Goal: Information Seeking & Learning: Learn about a topic

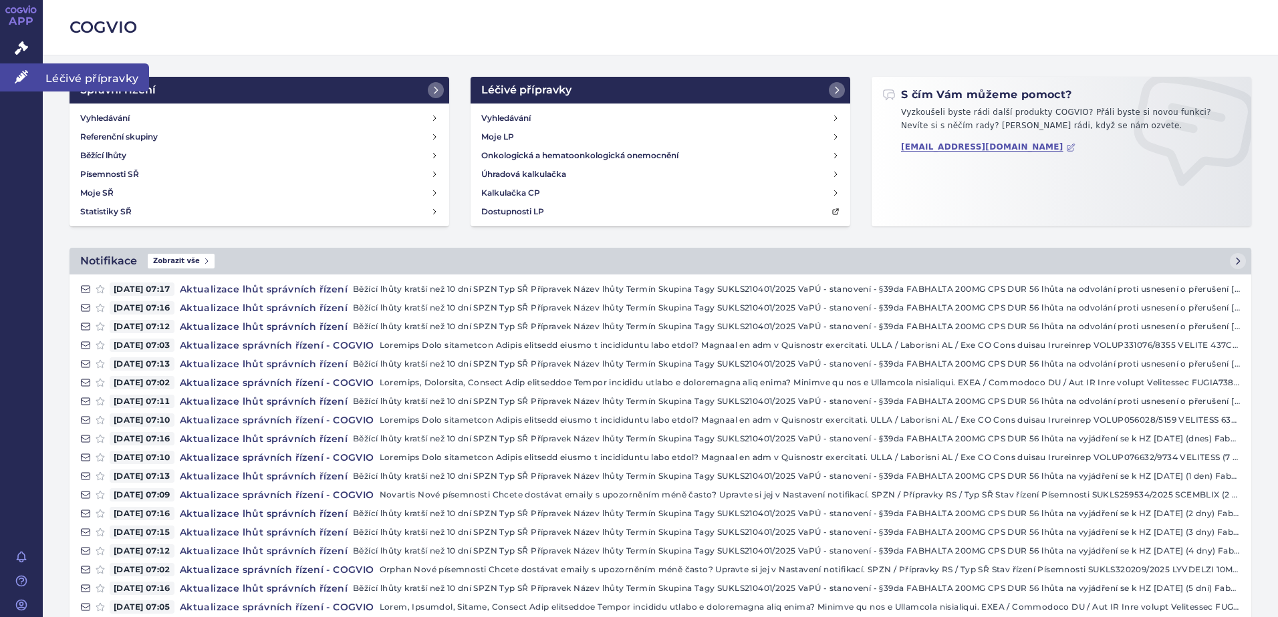
click at [33, 75] on link "Léčivé přípravky" at bounding box center [21, 77] width 43 height 28
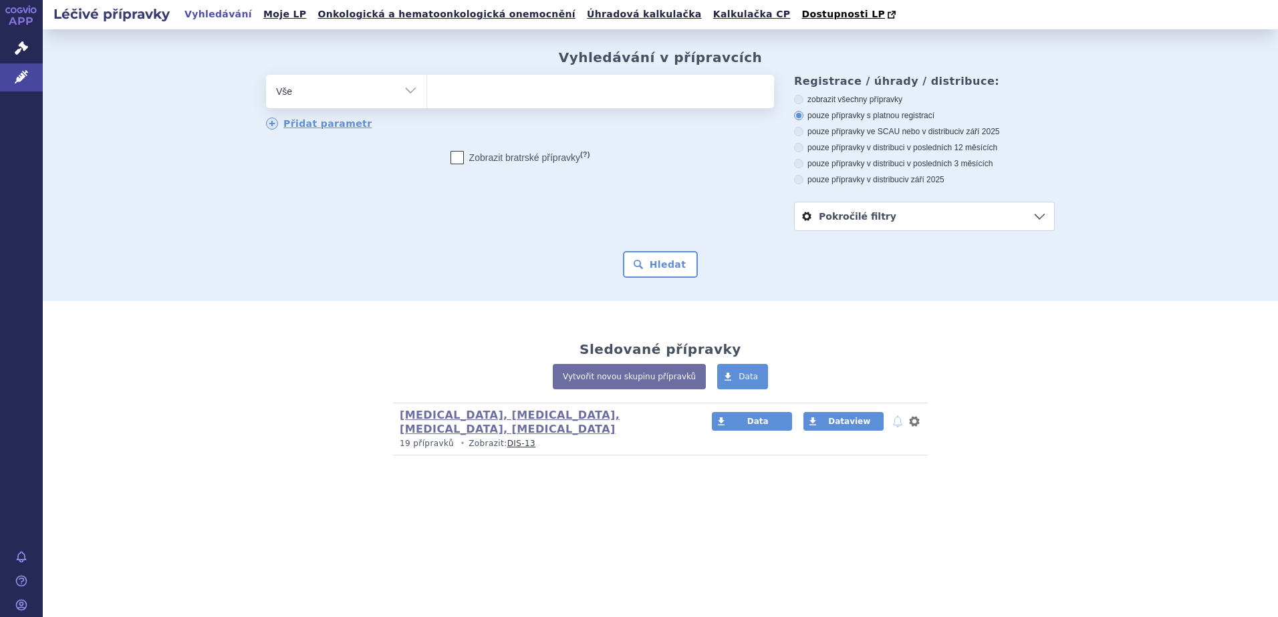
click at [466, 92] on ul at bounding box center [600, 89] width 347 height 28
click at [427, 92] on select at bounding box center [426, 90] width 1 height 33
click at [464, 98] on ul at bounding box center [600, 89] width 347 height 28
click at [427, 98] on select at bounding box center [426, 90] width 1 height 33
type input "fa"
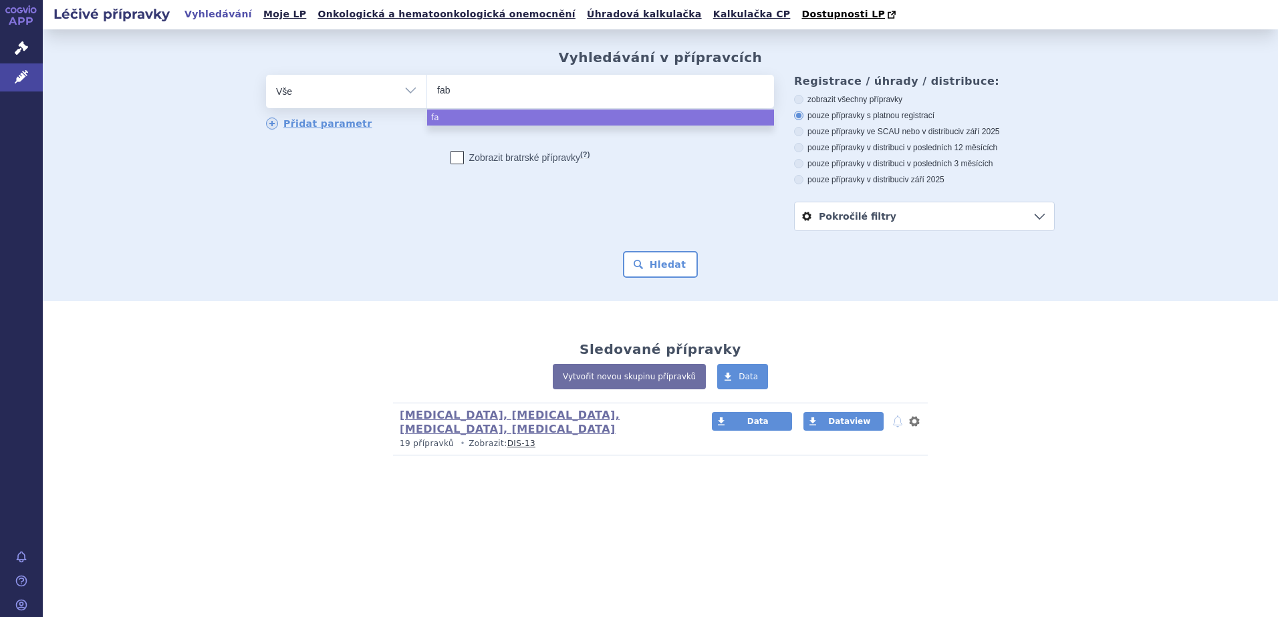
type input "fabh"
type input "fabhalt"
type input "fabhalta"
type input "fabhalt"
type input "fabh"
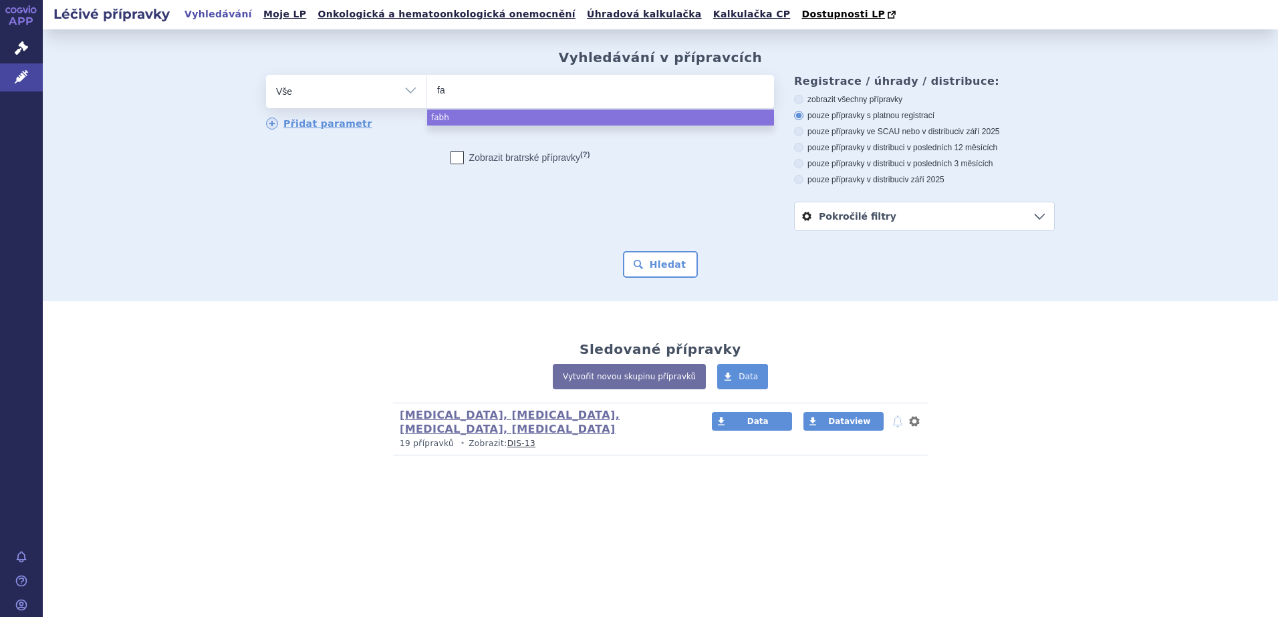
type input "f"
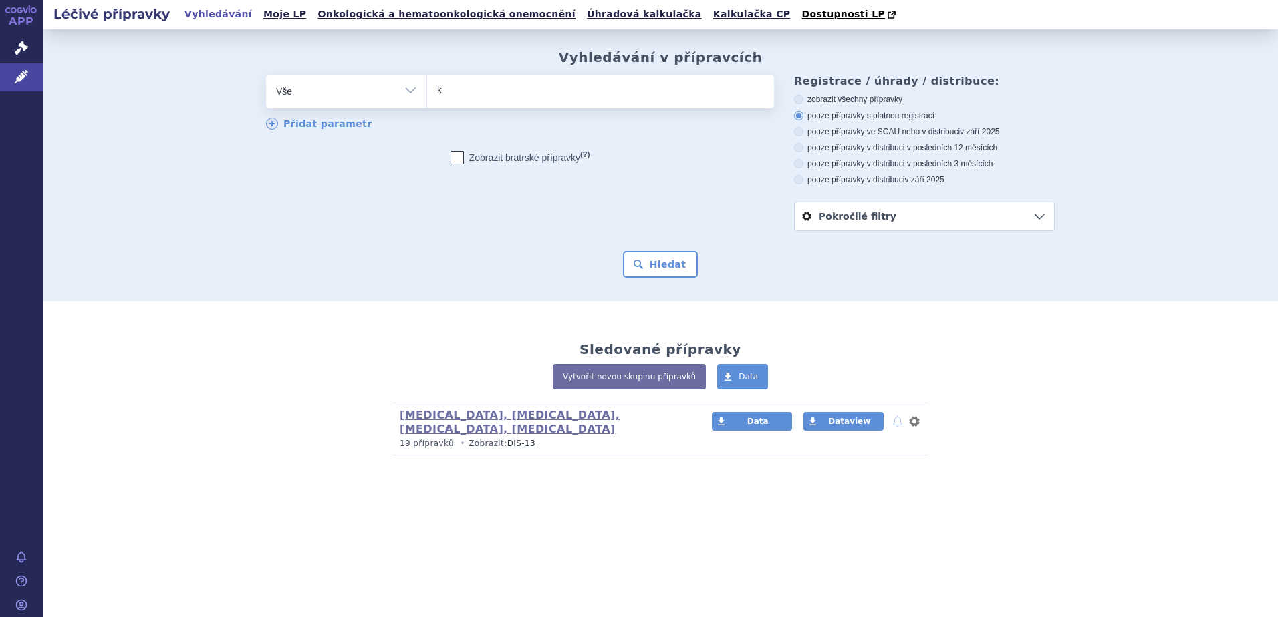
type input "ks"
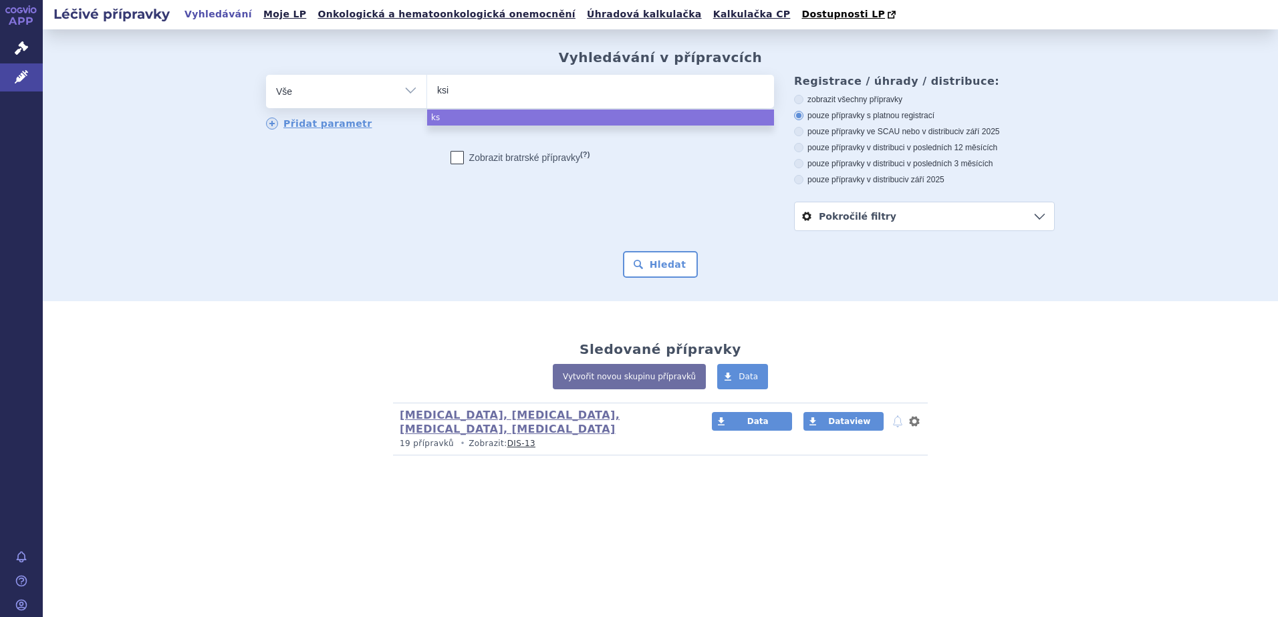
type input "ksiq"
type input "ksiqal"
type input "ksiqali"
type input "ksiqa"
type input "ksiq"
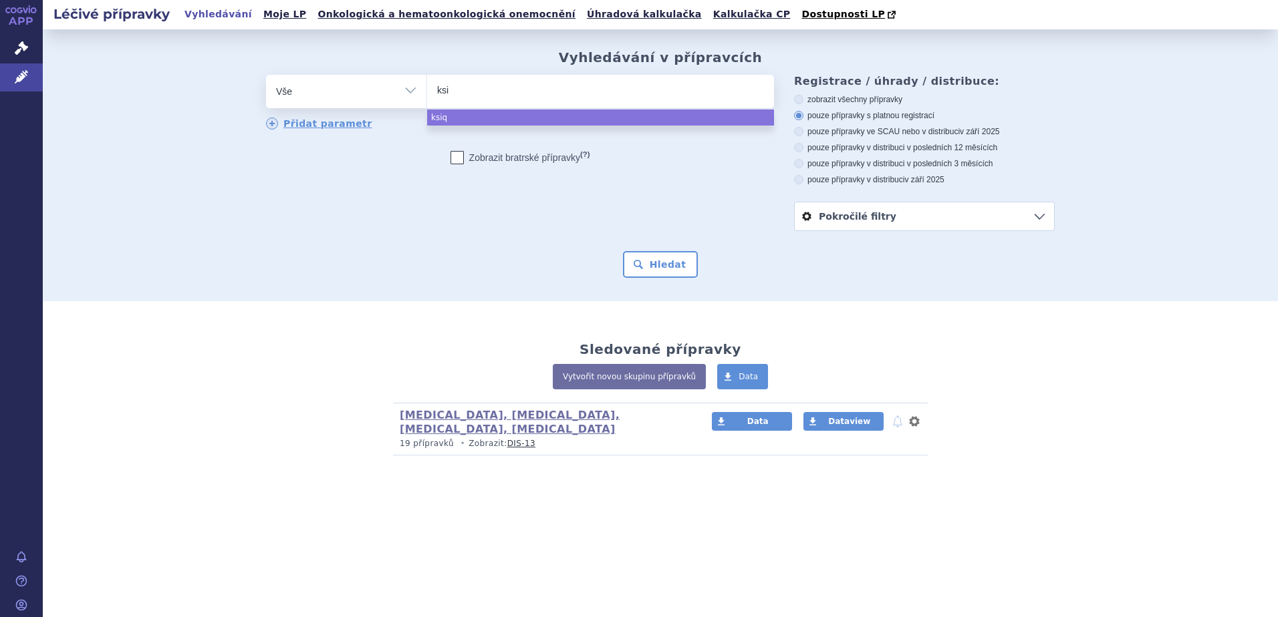
type input "ks"
type input "ki"
type input "kis"
type input "kisq"
type input "kisqali"
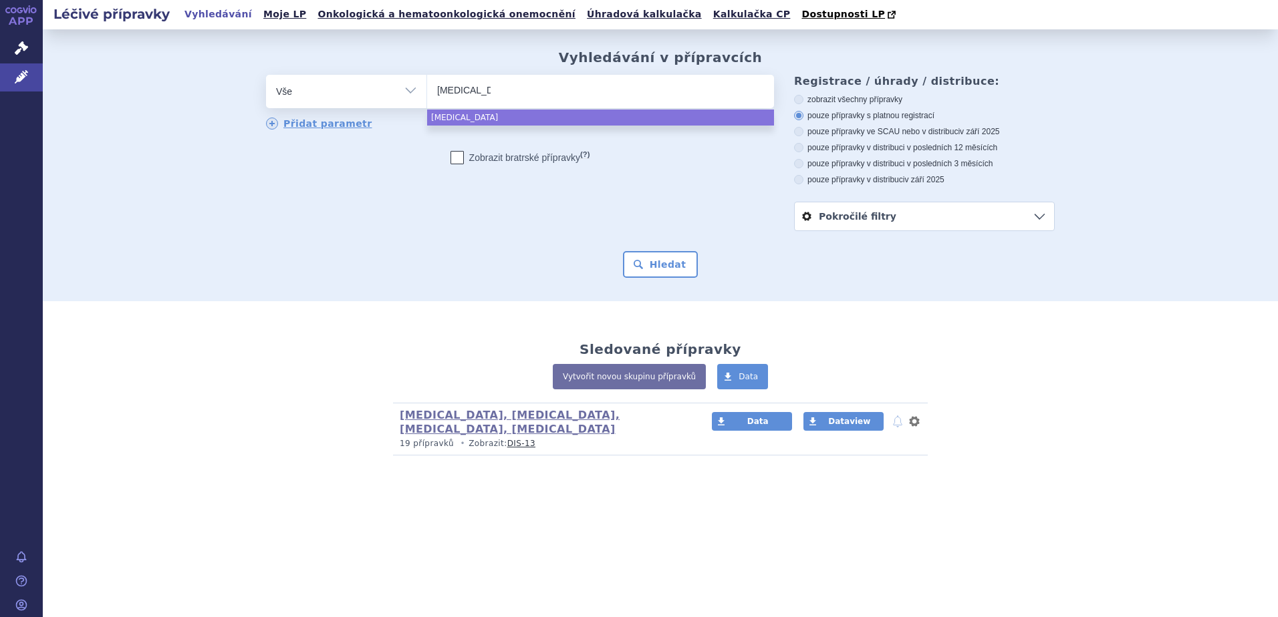
select select "kisqali"
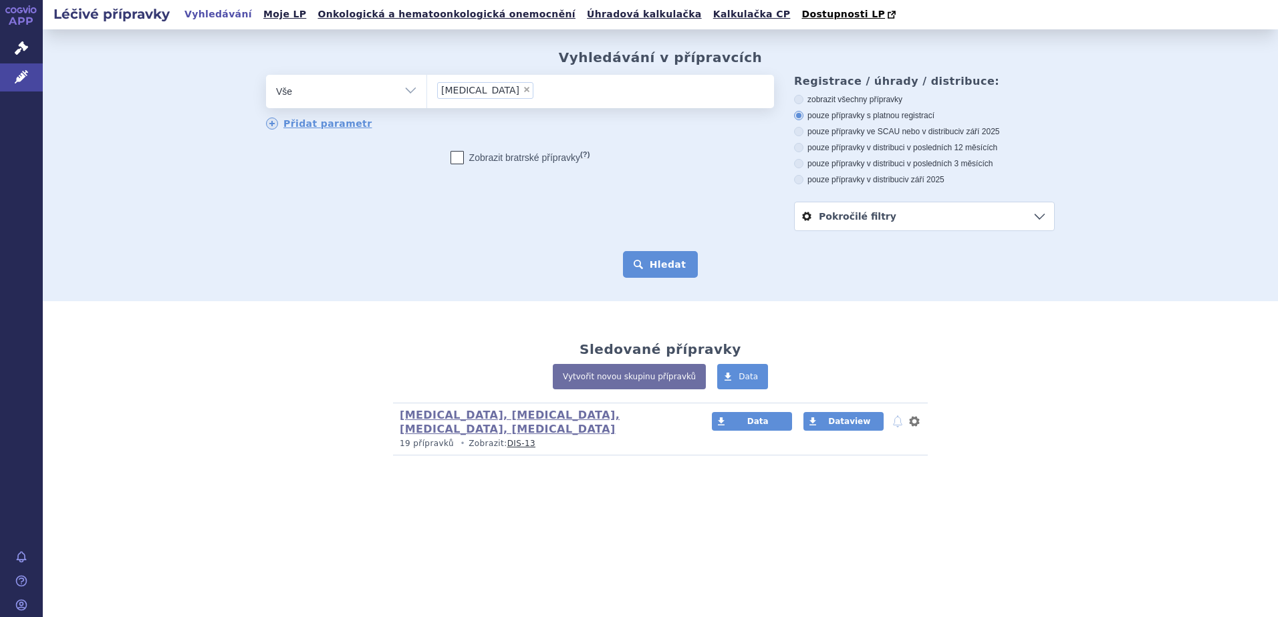
click at [648, 257] on button "Hledat" at bounding box center [661, 264] width 76 height 27
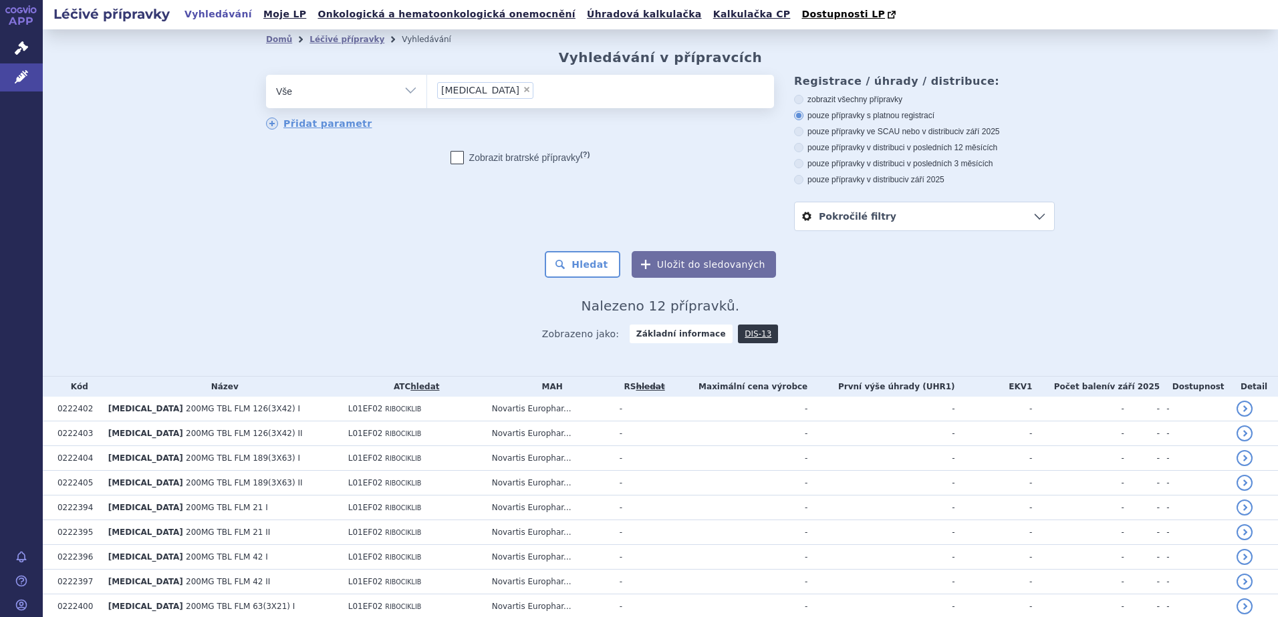
scroll to position [131, 0]
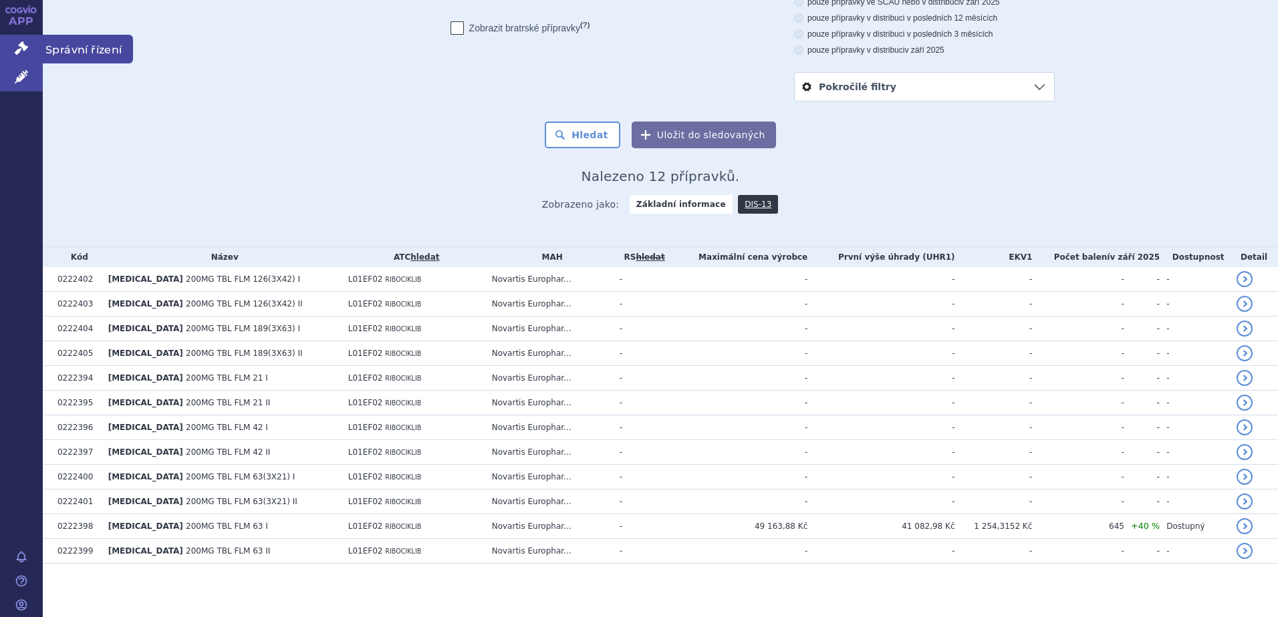
click at [35, 46] on link "Správní řízení" at bounding box center [21, 49] width 43 height 28
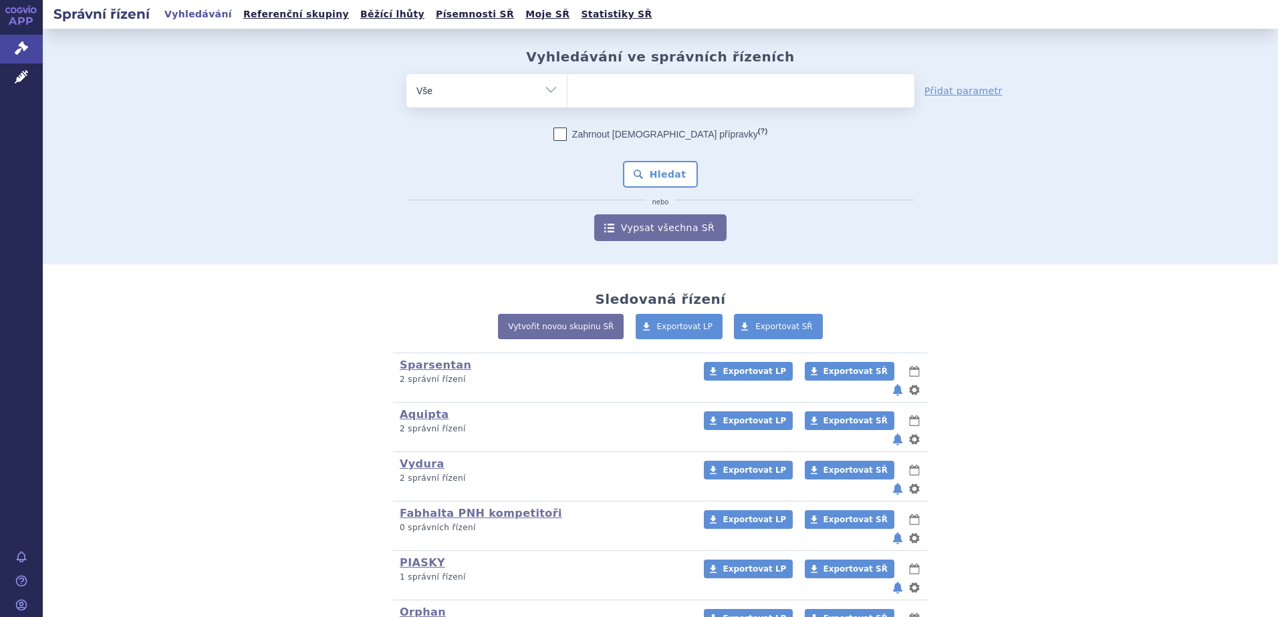
click at [603, 96] on ul at bounding box center [740, 88] width 347 height 28
click at [567, 96] on select at bounding box center [567, 90] width 1 height 33
type input "ki"
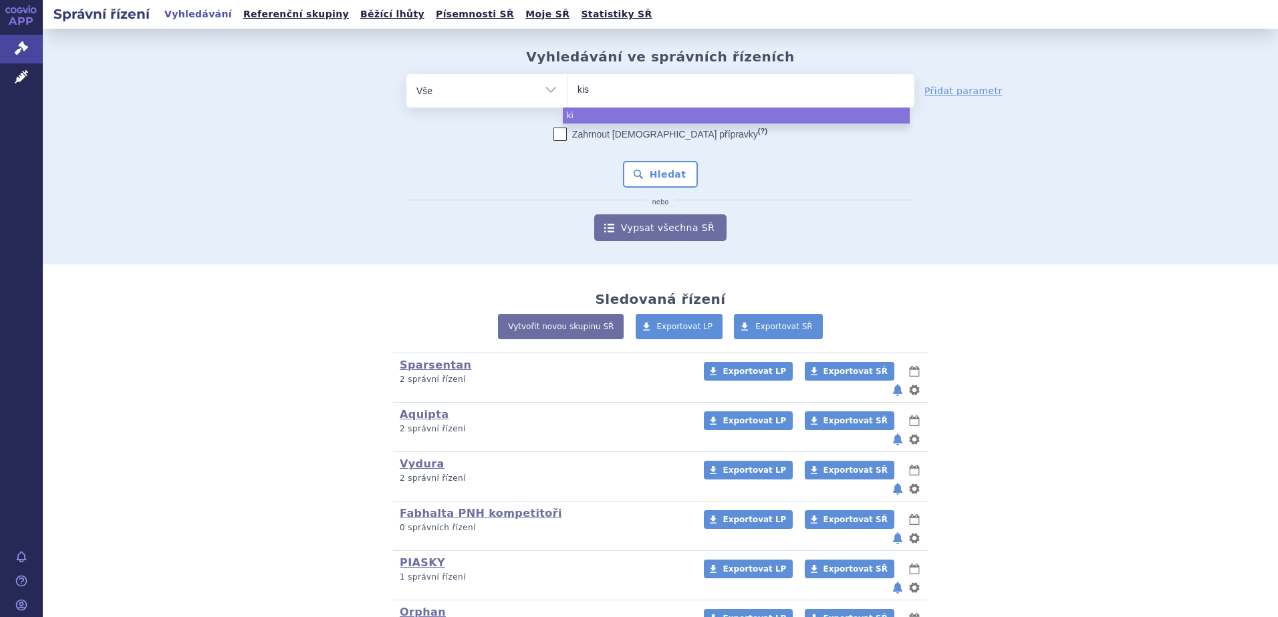
type input "kisq"
type input "kisqal"
type input "[MEDICAL_DATA]"
select select "kisqali"
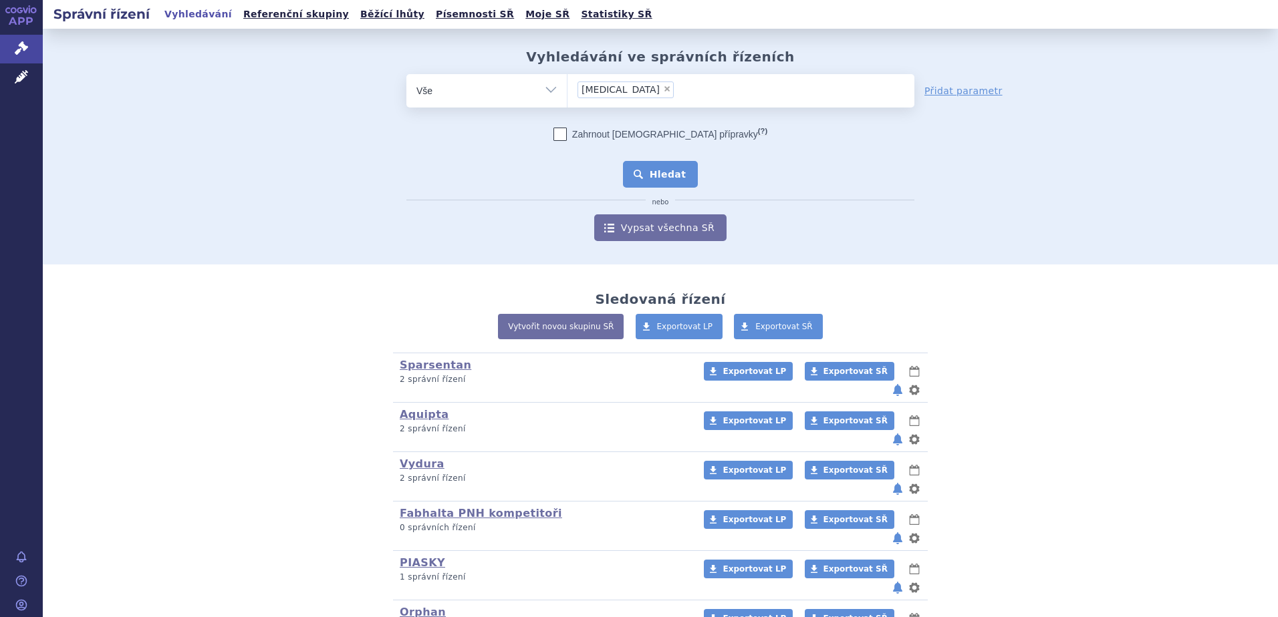
click at [676, 166] on button "Hledat" at bounding box center [661, 174] width 76 height 27
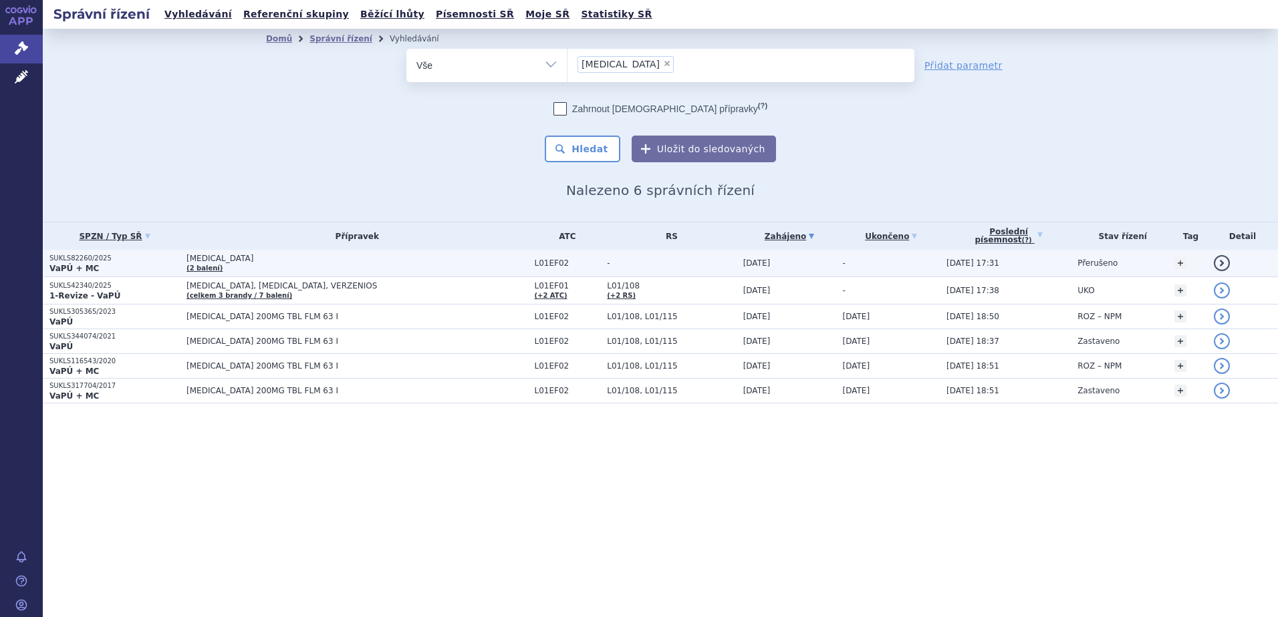
click at [871, 261] on td "-" at bounding box center [888, 263] width 104 height 27
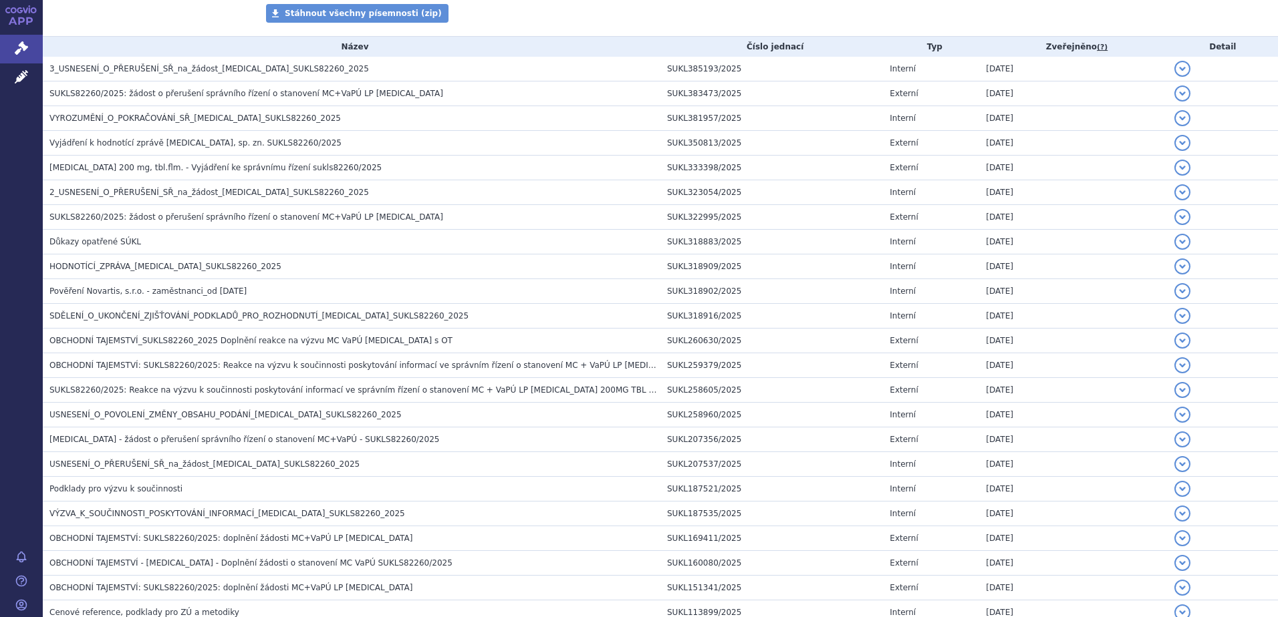
scroll to position [34, 0]
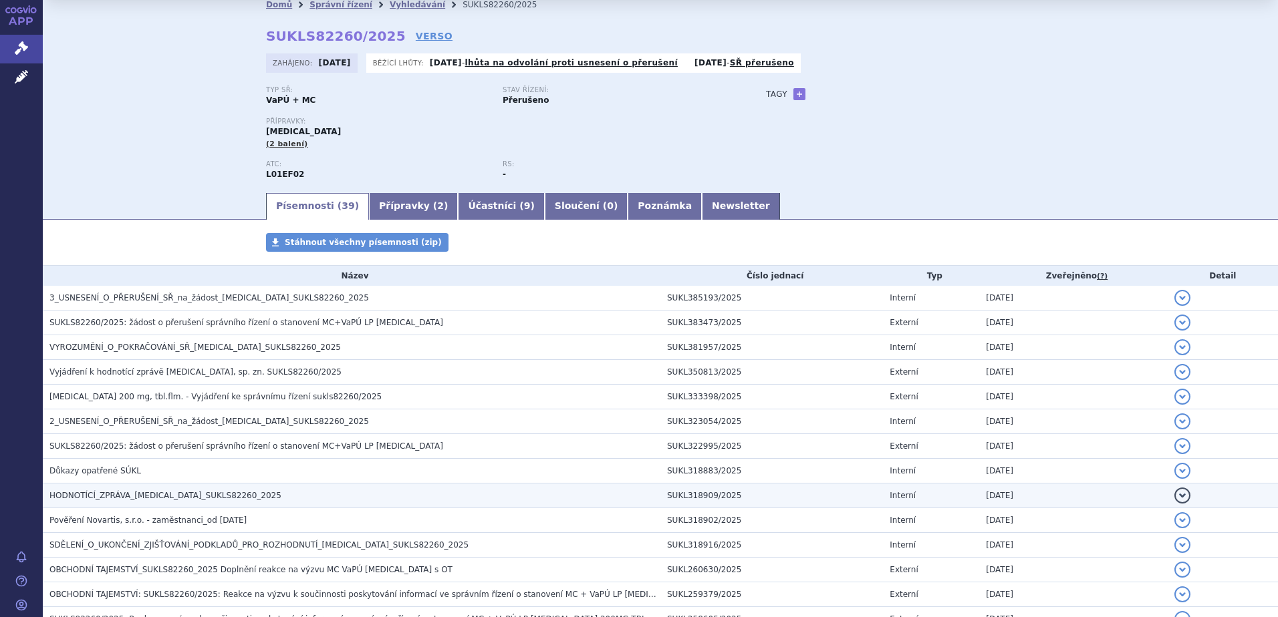
click at [200, 495] on span "HODNOTÍCÍ_ZPRÁVA_KISQALI_SUKLS82260_2025" at bounding box center [165, 495] width 232 height 9
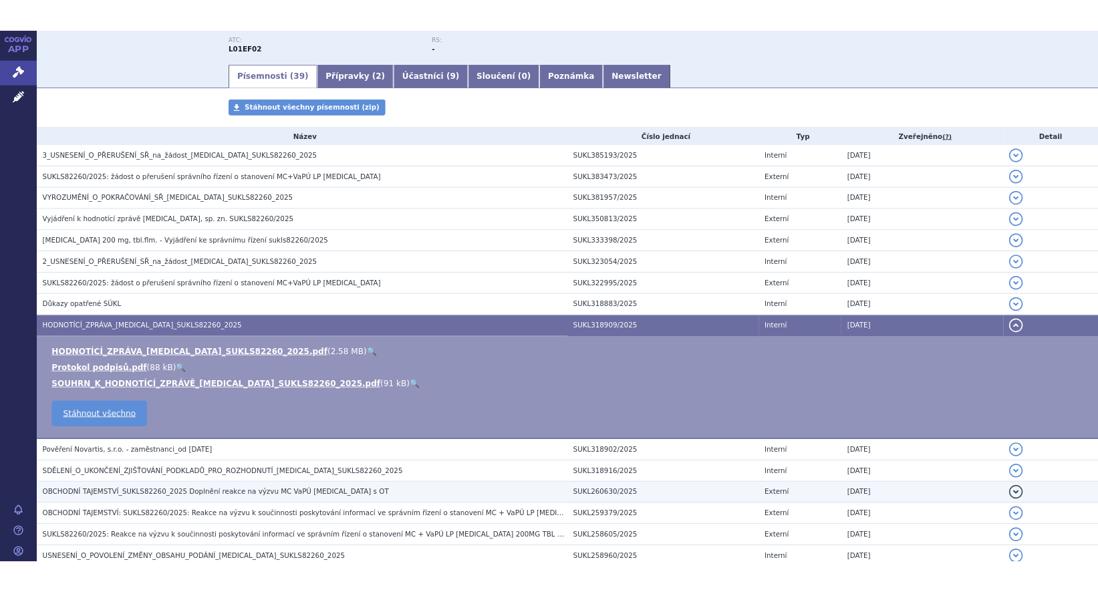
scroll to position [212, 0]
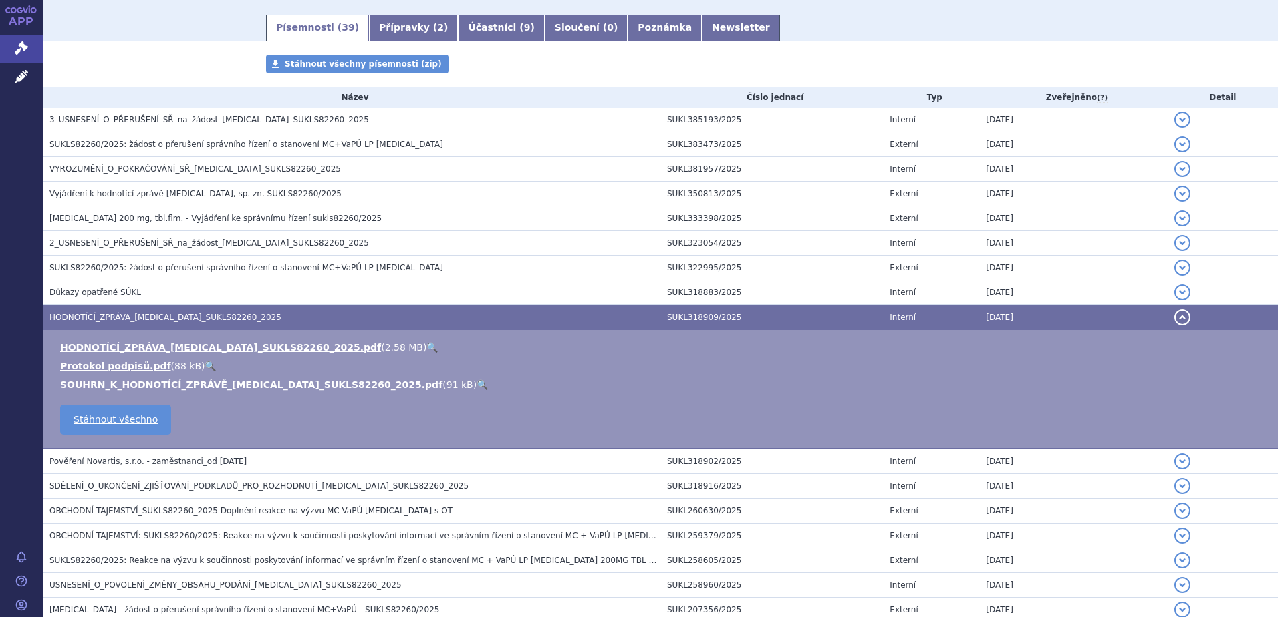
click at [426, 347] on link "🔍" at bounding box center [431, 347] width 11 height 11
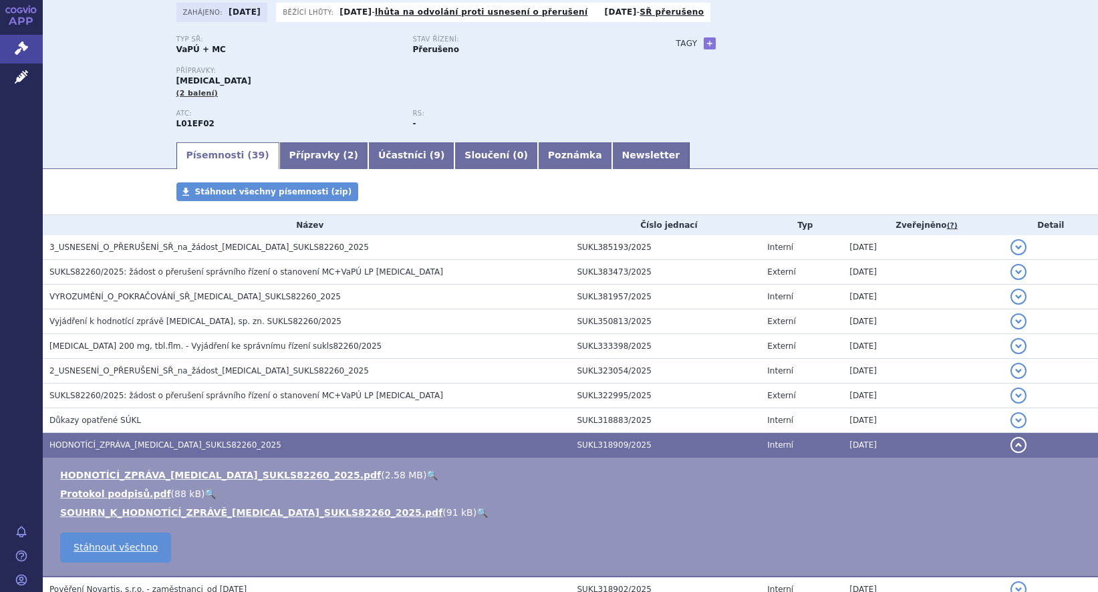
scroll to position [0, 0]
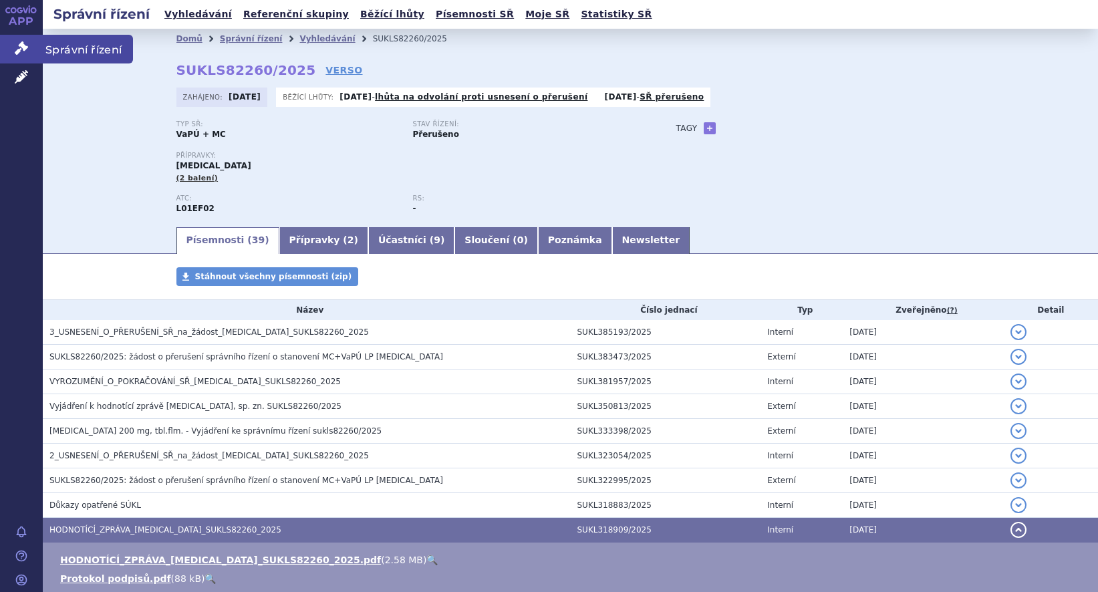
click at [27, 53] on icon at bounding box center [21, 47] width 13 height 13
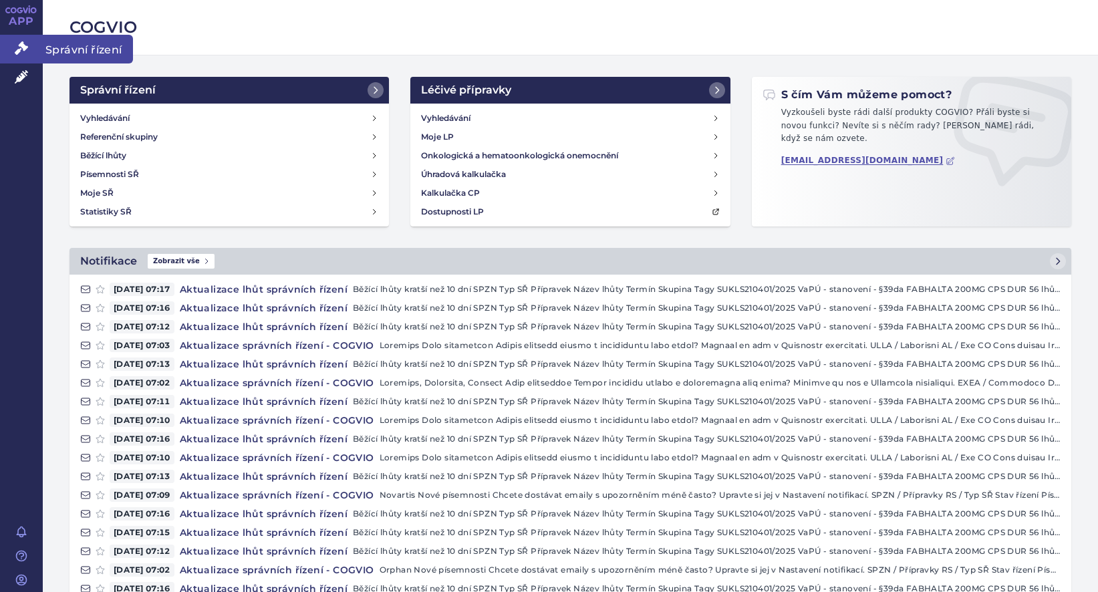
click at [23, 50] on icon at bounding box center [21, 47] width 13 height 13
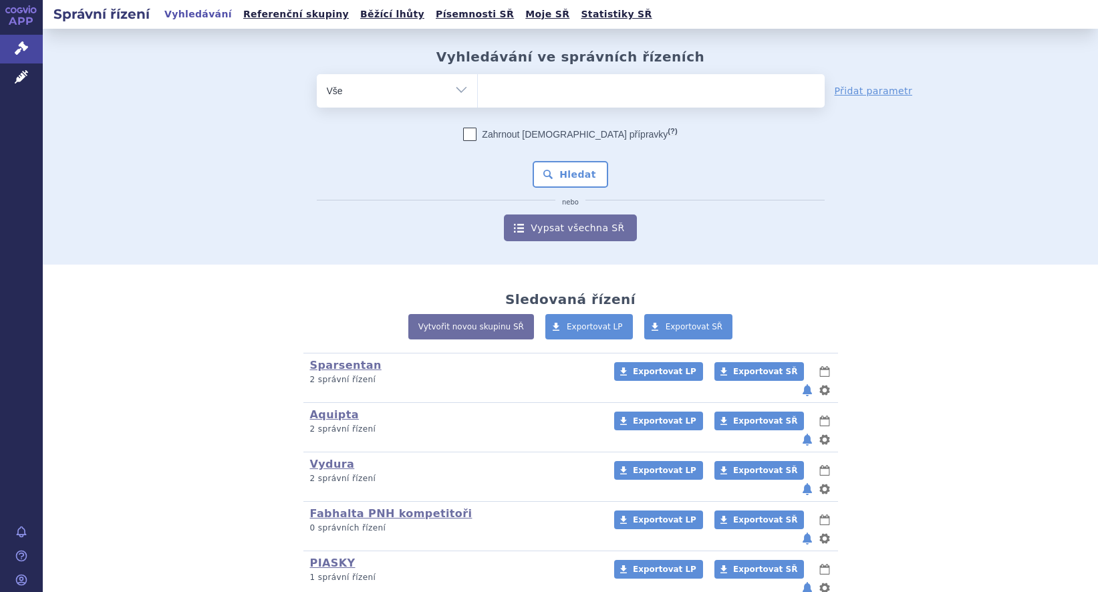
click at [521, 97] on ul at bounding box center [651, 88] width 347 height 28
click at [478, 97] on select at bounding box center [477, 90] width 1 height 33
type input "op"
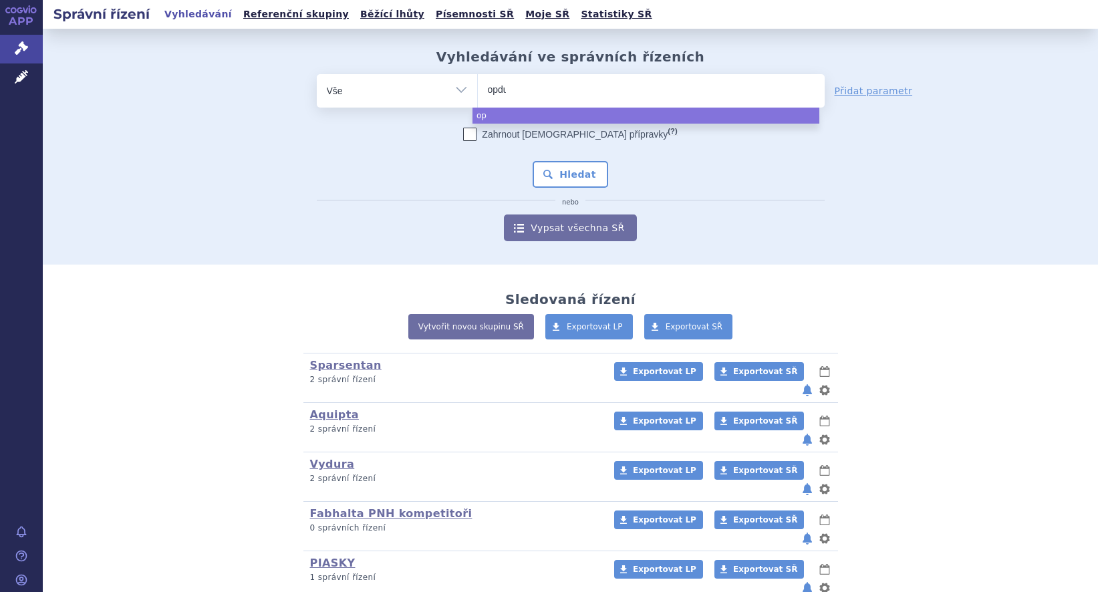
type input "opdua"
type input "opduala"
type input "opdualag"
select select "opdualag"
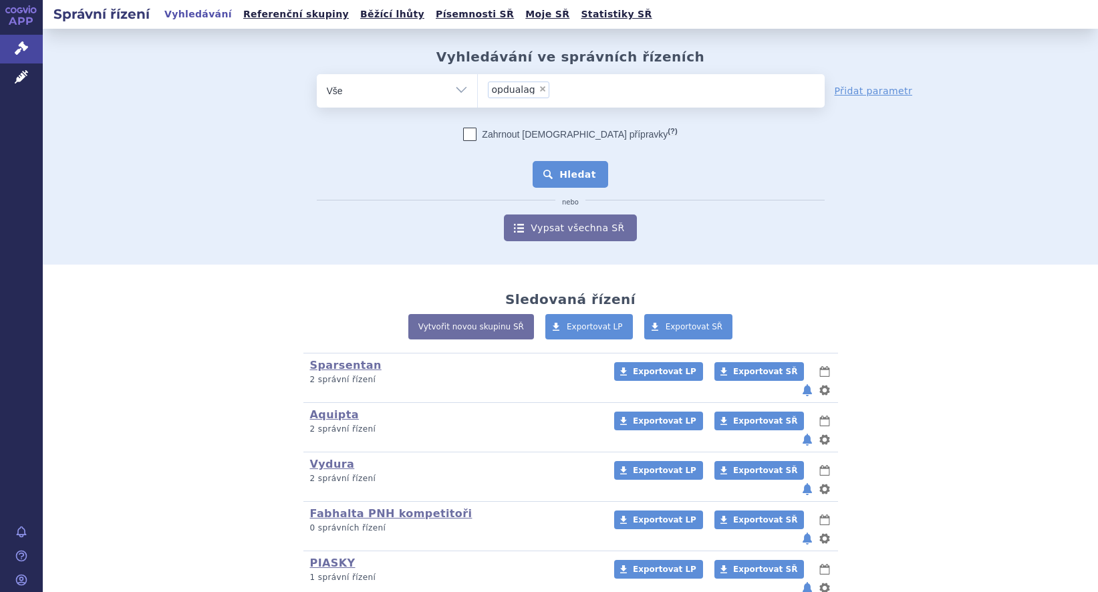
click at [555, 171] on button "Hledat" at bounding box center [571, 174] width 76 height 27
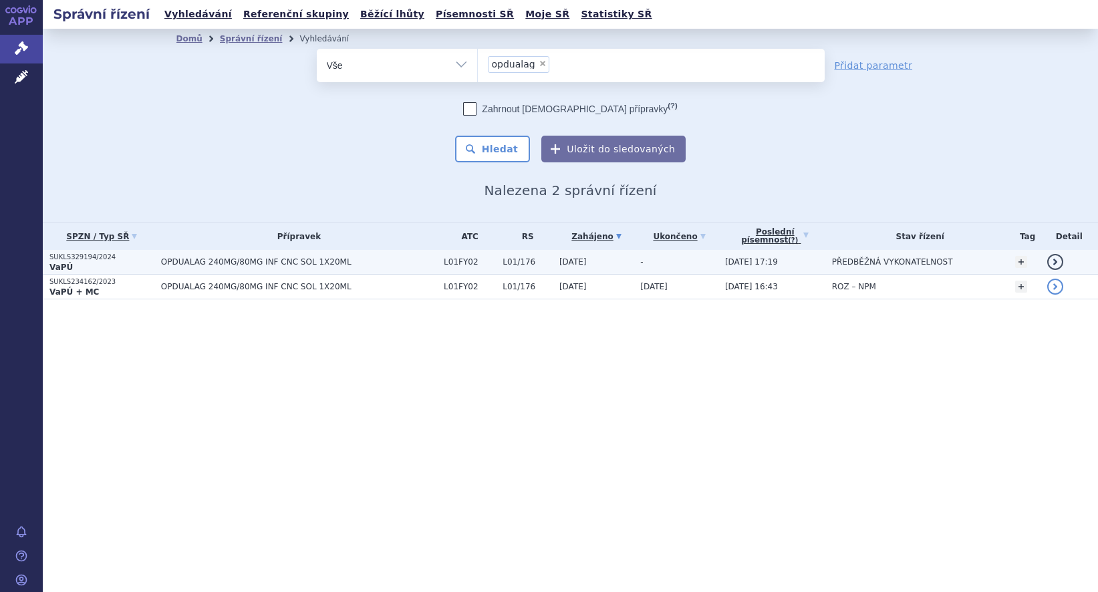
click at [275, 261] on span "OPDUALAG 240MG/80MG INF CNC SOL 1X20ML" at bounding box center [299, 261] width 276 height 9
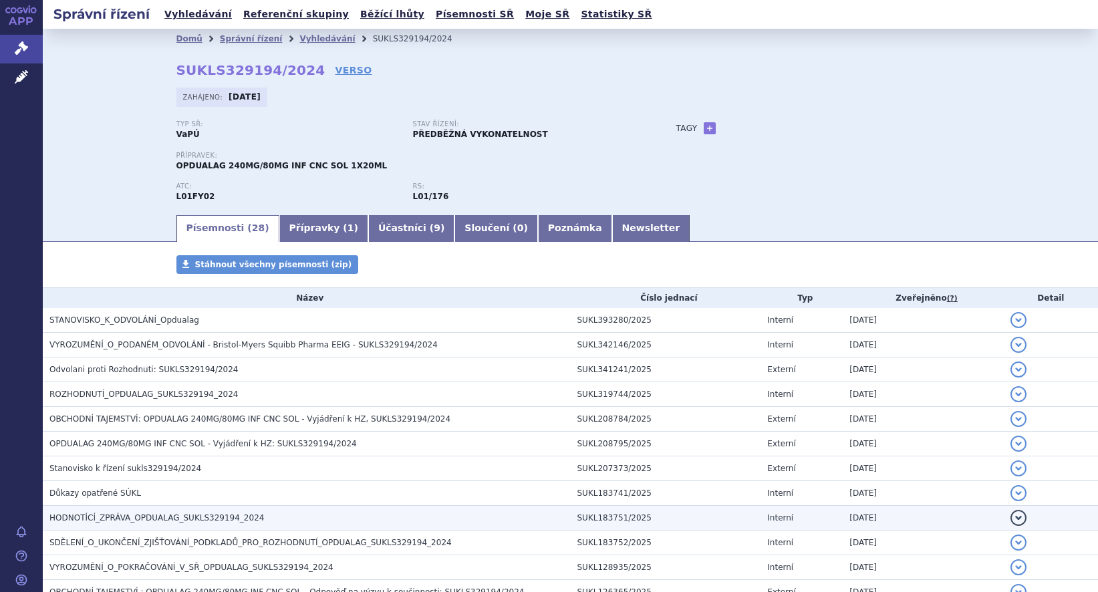
click at [290, 513] on h3 "HODNOTÍCÍ_ZPRÁVA_OPDUALAG_SUKLS329194_2024" at bounding box center [309, 517] width 521 height 13
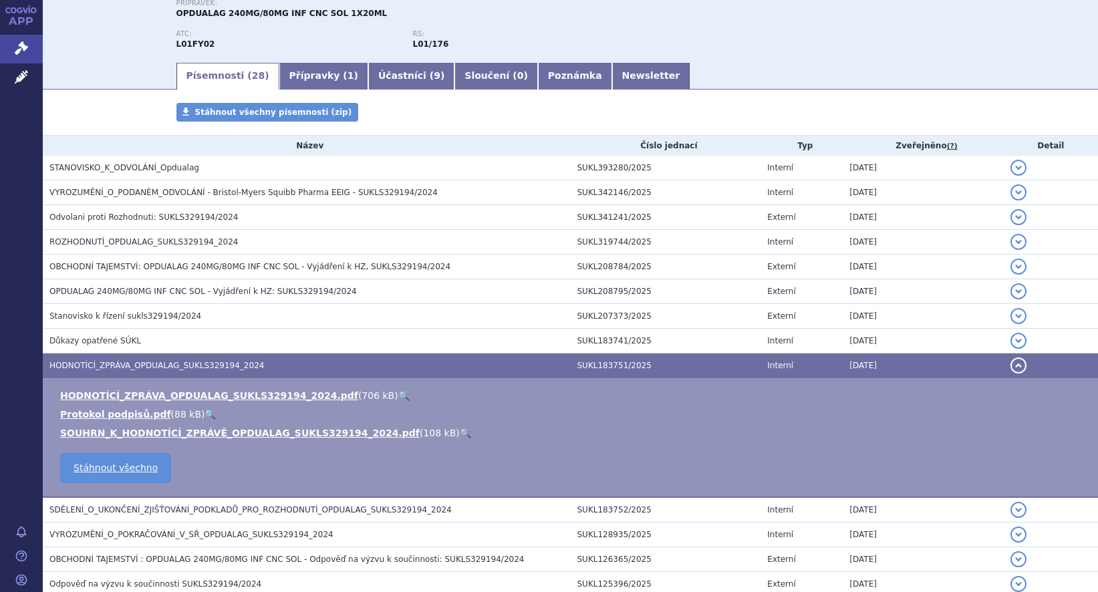
scroll to position [178, 0]
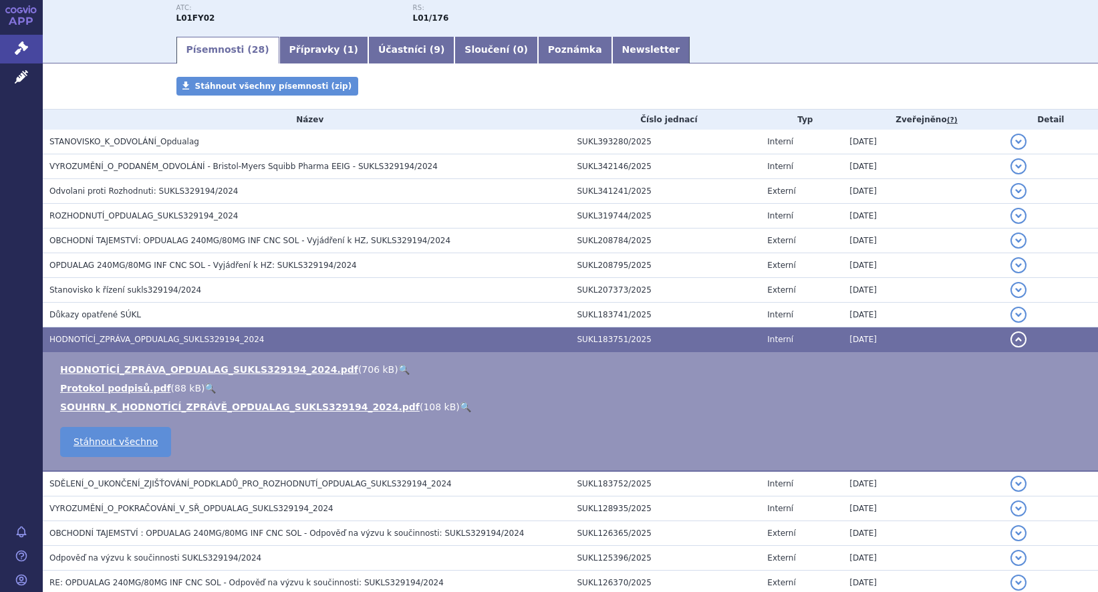
click at [398, 369] on link "🔍" at bounding box center [403, 369] width 11 height 11
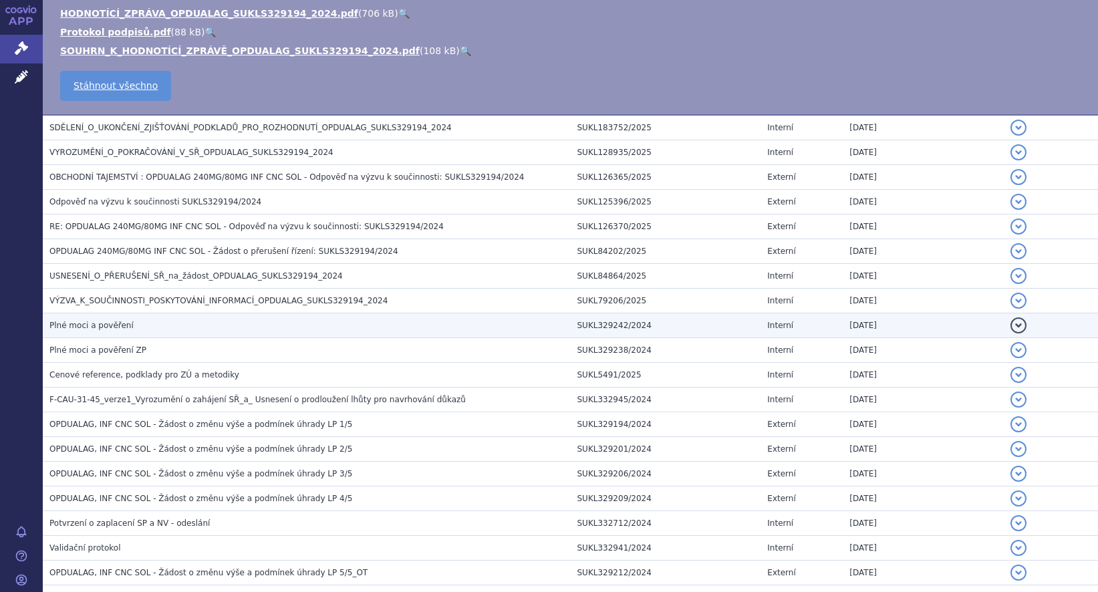
scroll to position [608, 0]
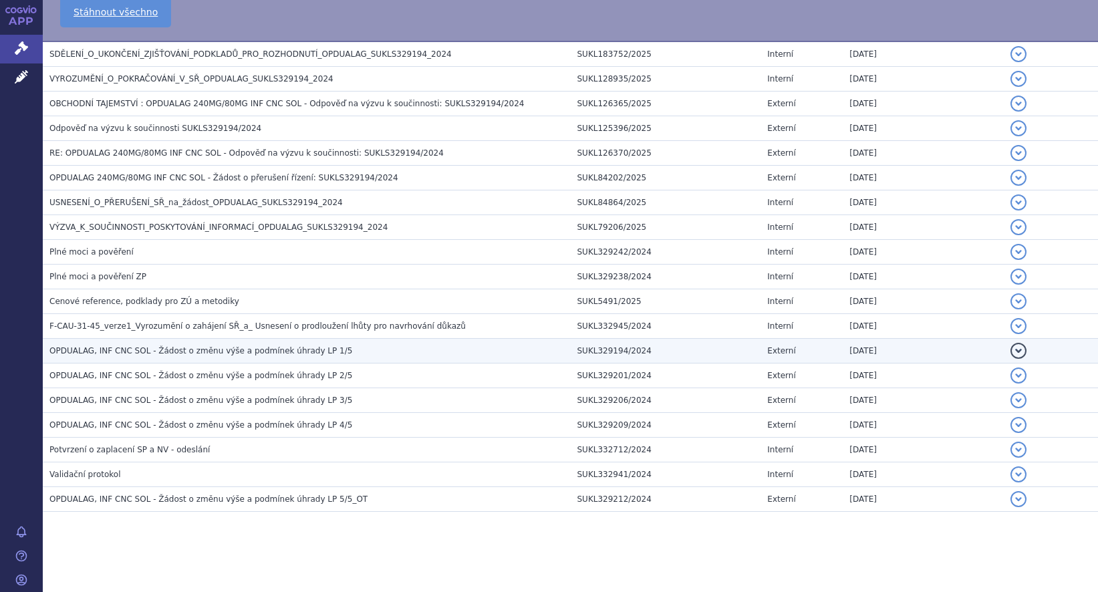
click at [277, 352] on span "OPDUALAG, INF CNC SOL - Žádost o změnu výše a podmínek úhrady LP 1/5" at bounding box center [200, 350] width 303 height 9
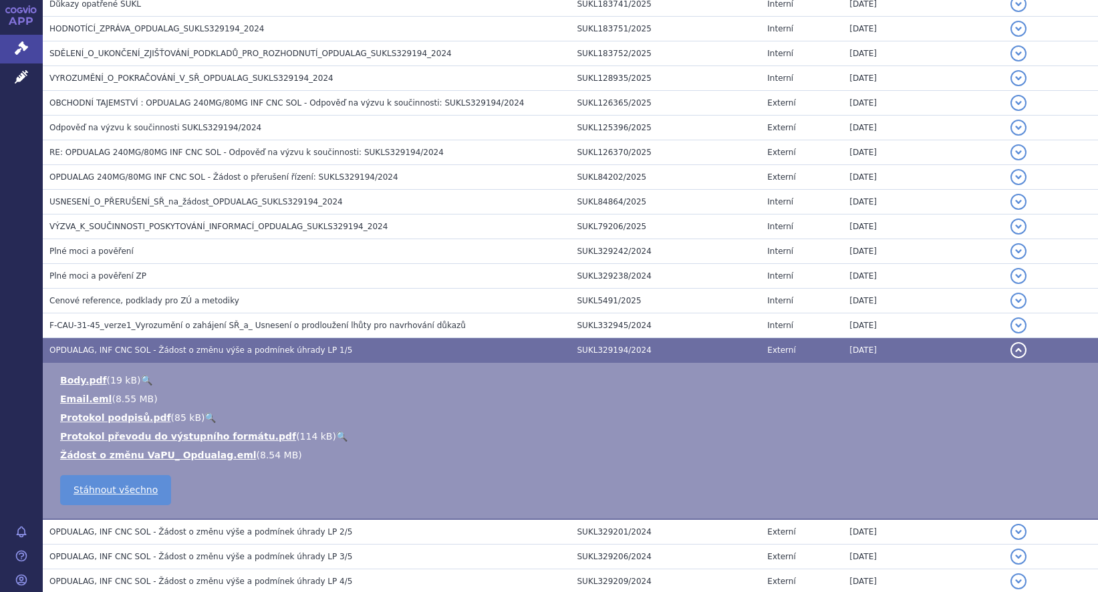
scroll to position [645, 0]
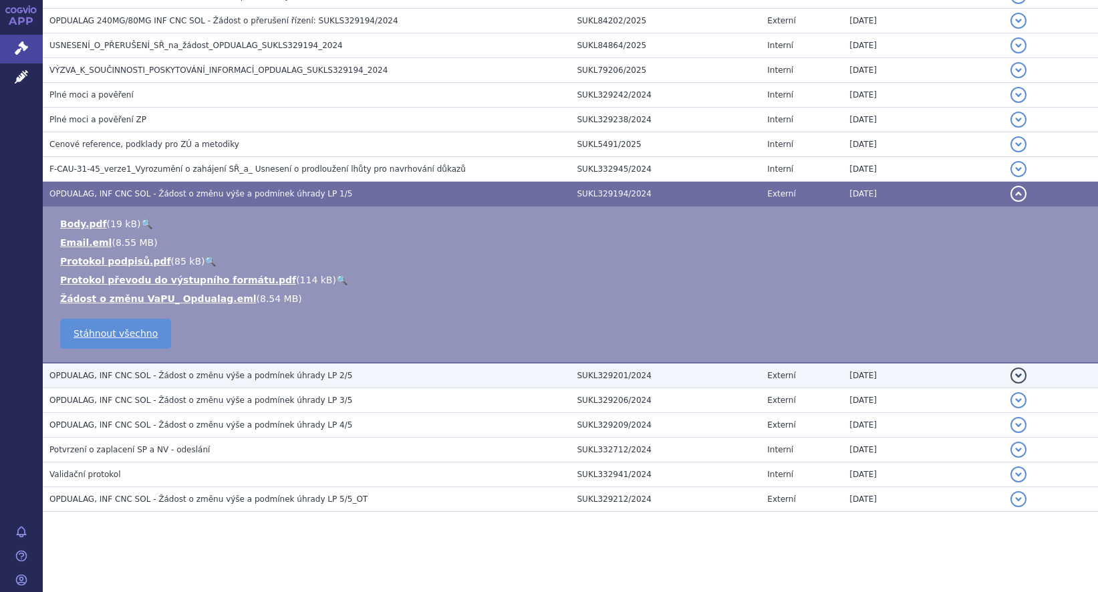
click at [279, 375] on span "OPDUALAG, INF CNC SOL - Žádost o změnu výše a podmínek úhrady LP 2/5" at bounding box center [200, 375] width 303 height 9
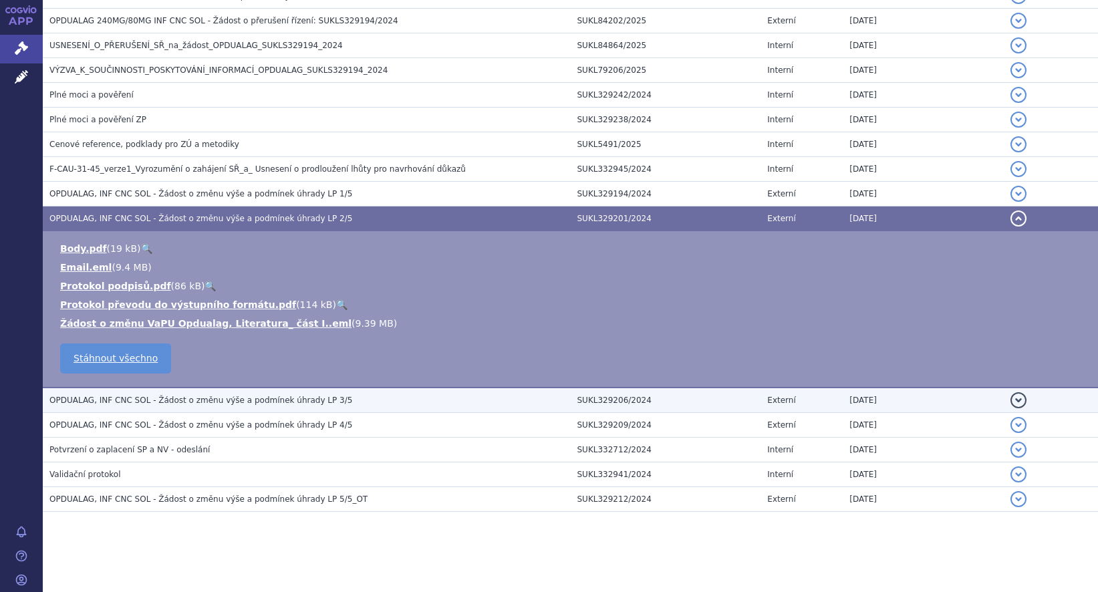
click at [280, 396] on span "OPDUALAG, INF CNC SOL - Žádost o změnu výše a podmínek úhrady LP 3/5" at bounding box center [200, 400] width 303 height 9
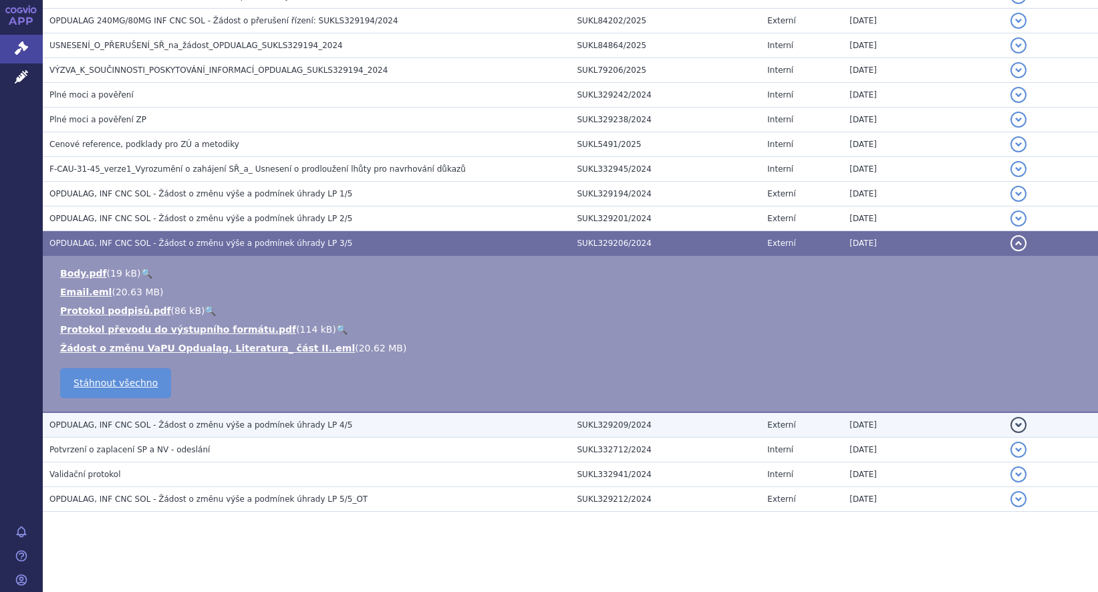
click at [289, 418] on td "OPDUALAG, INF CNC SOL - Žádost o změnu výše a podmínek úhrady LP 4/5" at bounding box center [307, 424] width 528 height 25
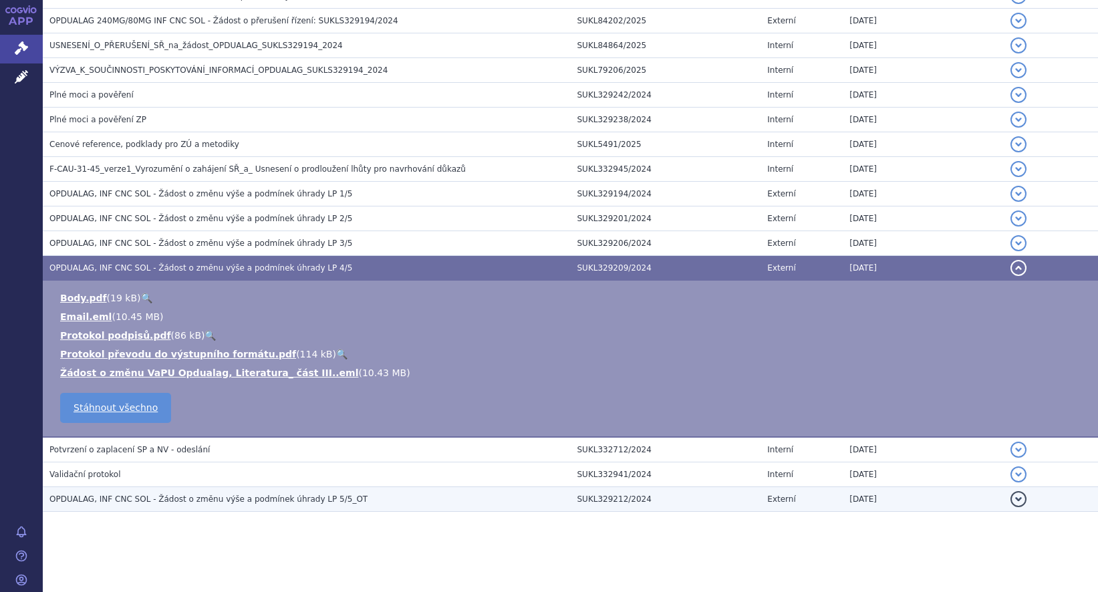
click at [269, 494] on span "OPDUALAG, INF CNC SOL - Žádost o změnu výše a podmínek úhrady LP 5/5_OT" at bounding box center [208, 498] width 318 height 9
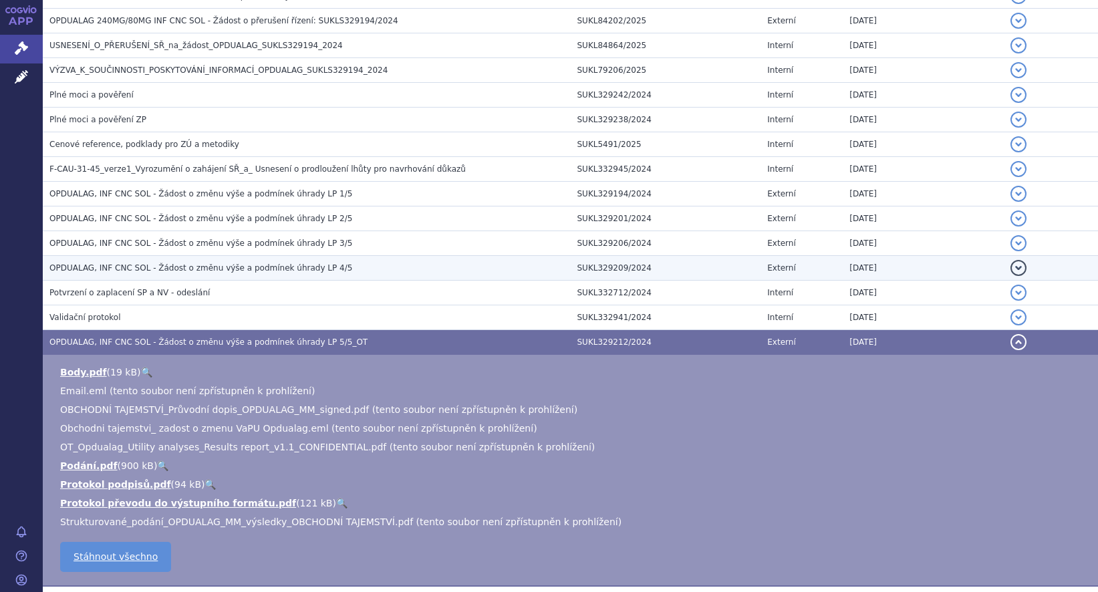
click at [276, 274] on h3 "OPDUALAG, INF CNC SOL - Žádost o změnu výše a podmínek úhrady LP 4/5" at bounding box center [309, 267] width 521 height 13
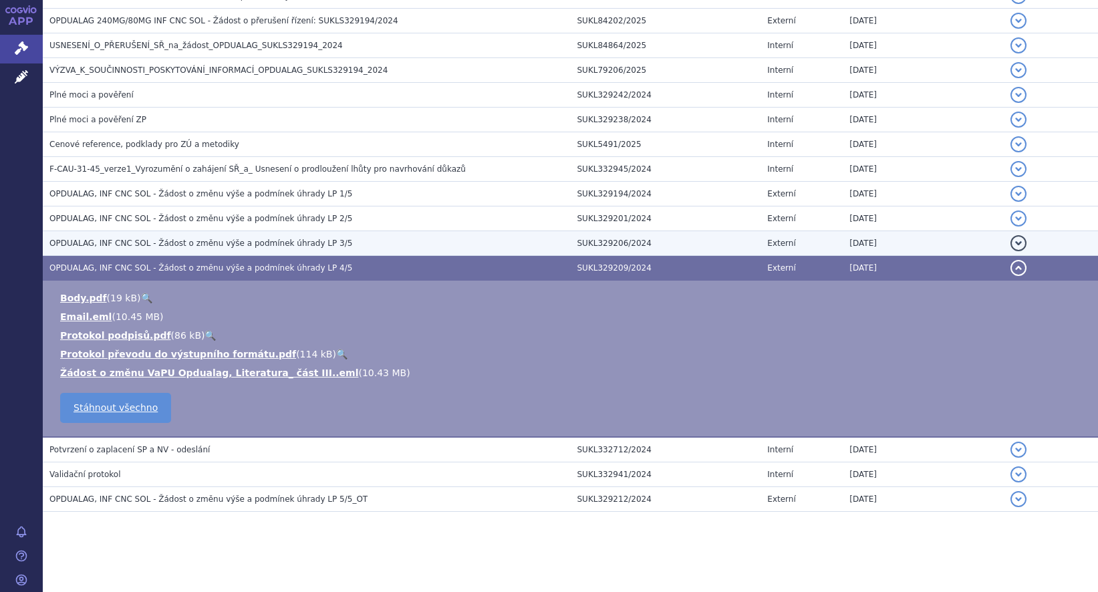
click at [281, 245] on span "OPDUALAG, INF CNC SOL - Žádost o změnu výše a podmínek úhrady LP 3/5" at bounding box center [200, 243] width 303 height 9
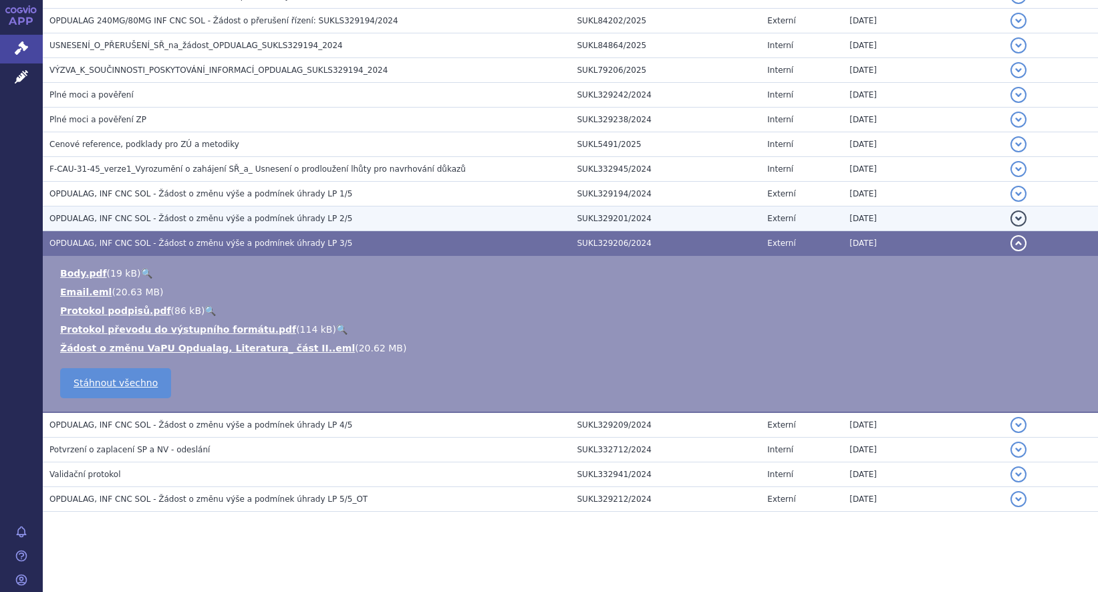
click at [285, 222] on span "OPDUALAG, INF CNC SOL - Žádost o změnu výše a podmínek úhrady LP 2/5" at bounding box center [200, 218] width 303 height 9
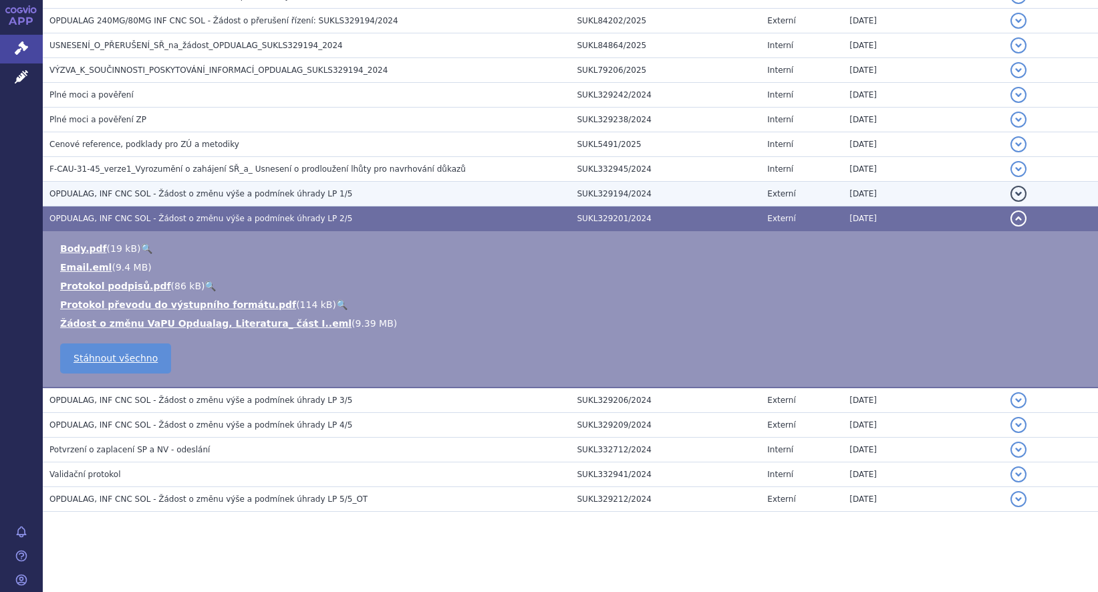
click at [288, 198] on span "OPDUALAG, INF CNC SOL - Žádost o změnu výše a podmínek úhrady LP 1/5" at bounding box center [200, 193] width 303 height 9
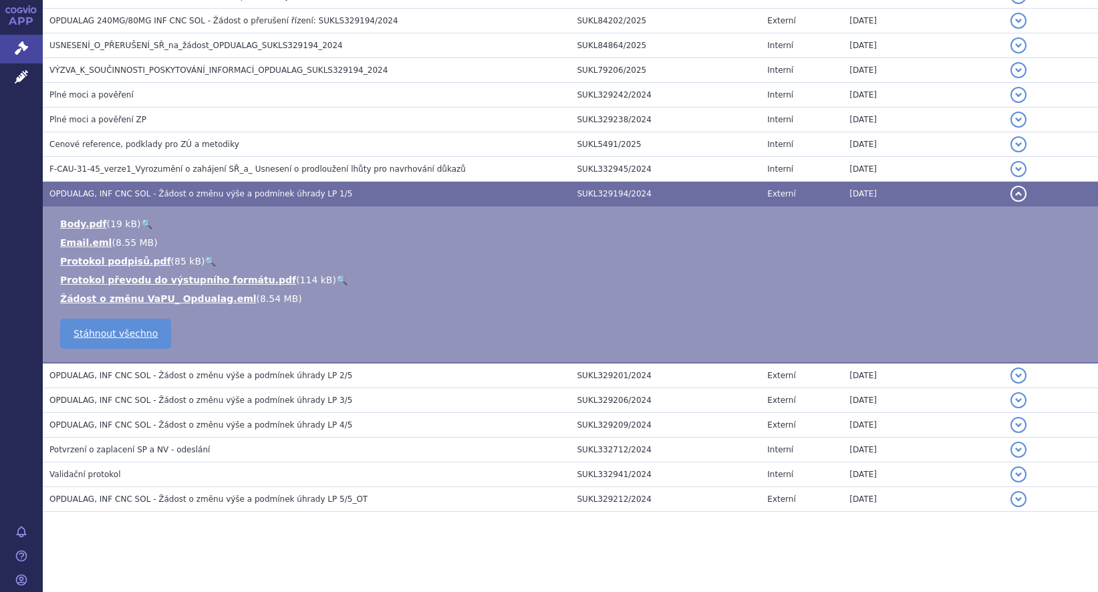
scroll to position [289, 0]
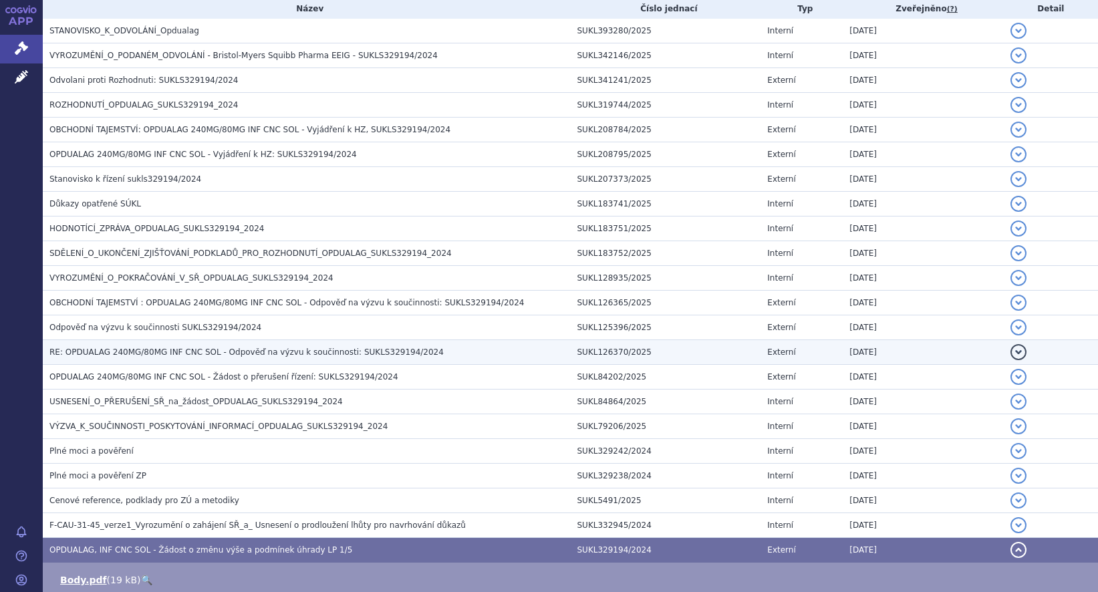
click at [255, 355] on span "RE: OPDUALAG 240MG/80MG INF CNC SOL - Odpověď na výzvu k součinnosti: SUKLS3291…" at bounding box center [246, 351] width 394 height 9
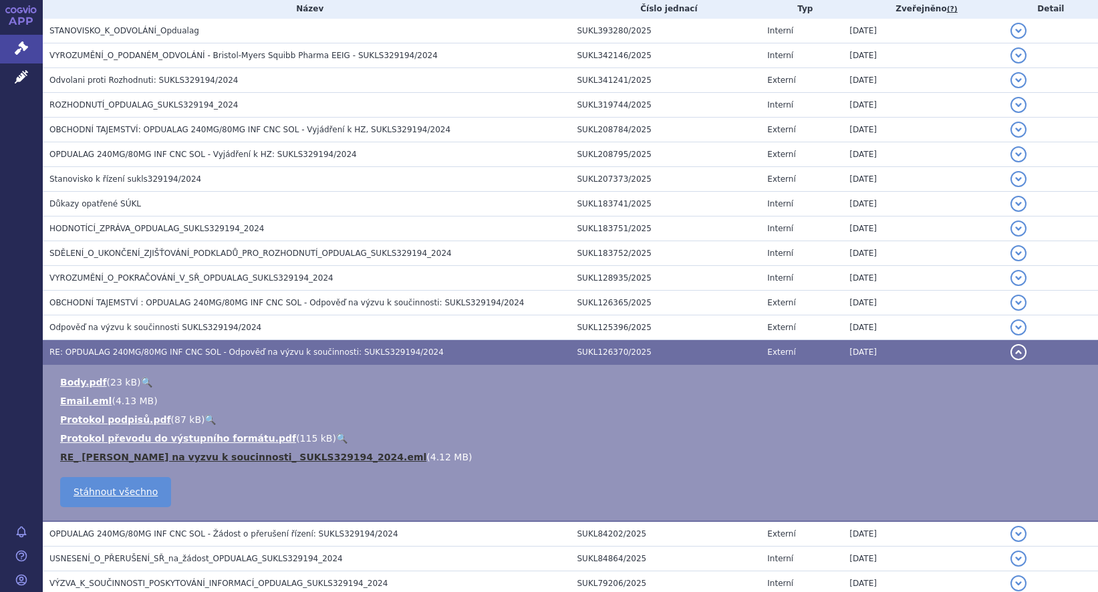
click at [297, 455] on link "RE_ Odpoved na vyzvu k soucinnosti_ SUKLS329194_2024.eml" at bounding box center [243, 457] width 366 height 11
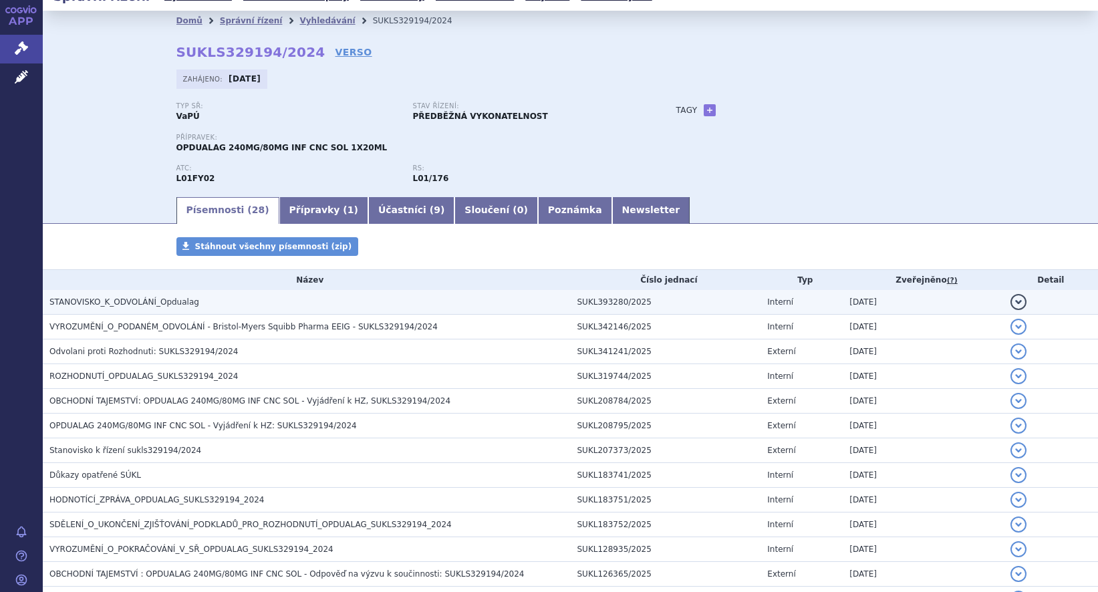
scroll to position [0, 0]
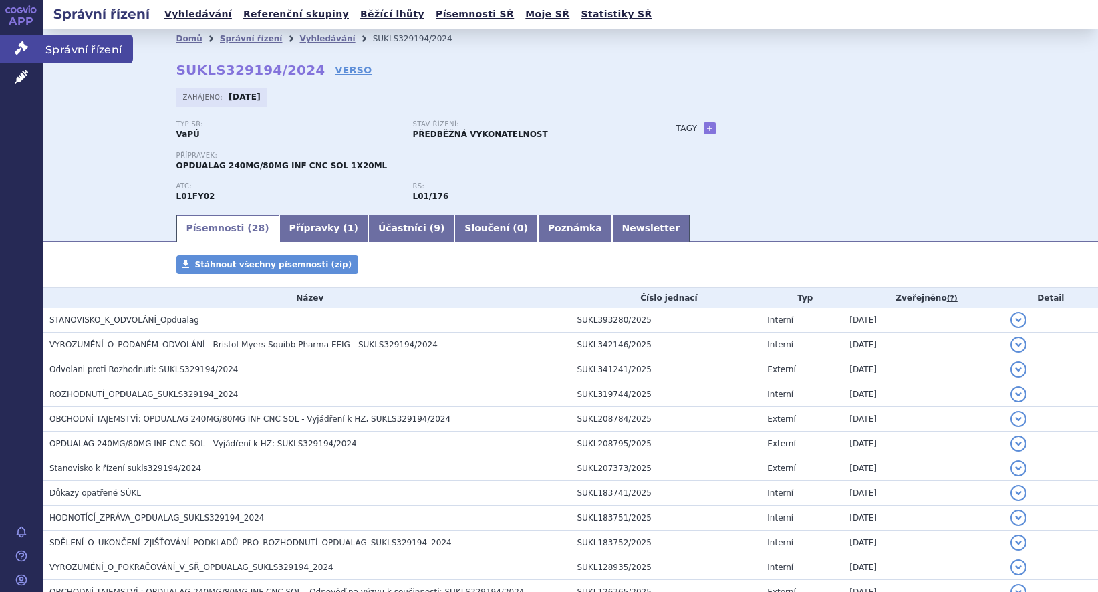
click at [7, 44] on link "Správní řízení" at bounding box center [21, 49] width 43 height 28
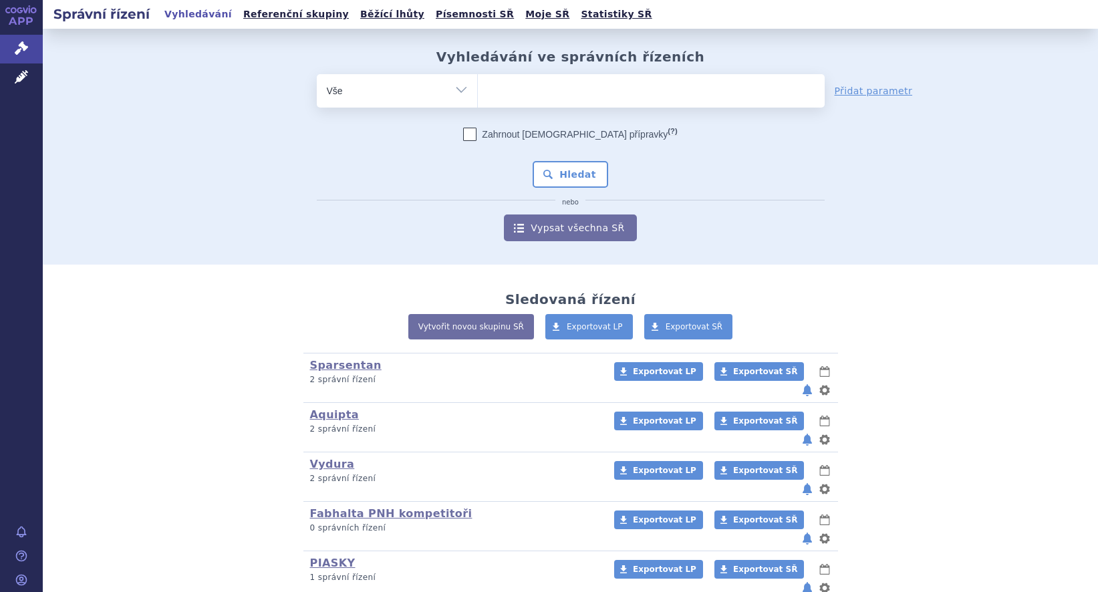
click at [542, 89] on ul at bounding box center [651, 88] width 347 height 28
click at [478, 89] on select at bounding box center [477, 90] width 1 height 33
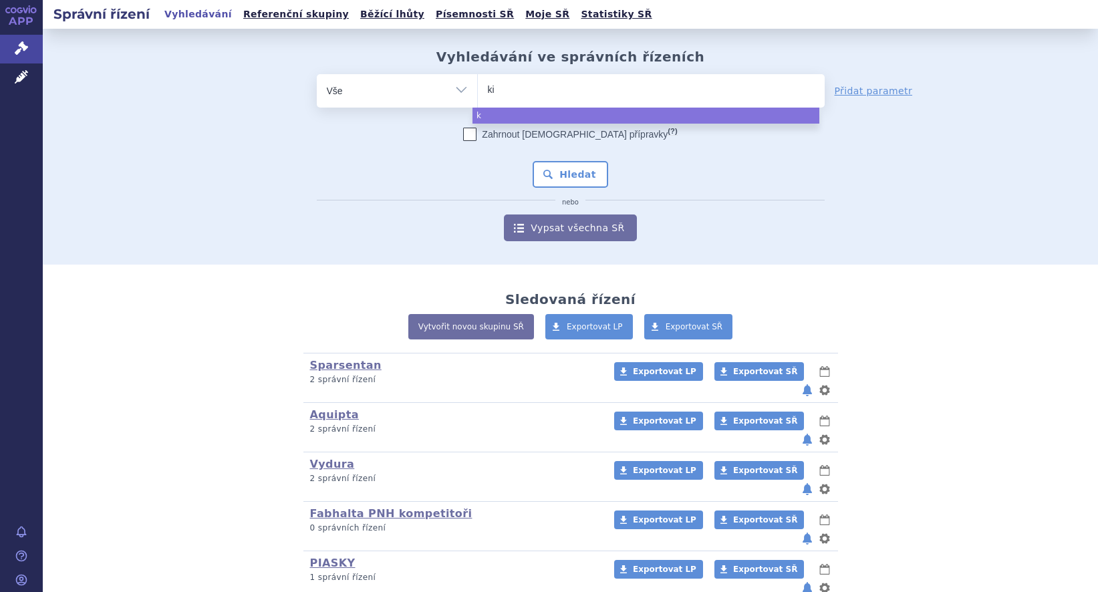
type input "kis"
type input "kisq"
type input "kisqal"
type input "[MEDICAL_DATA]"
select select "[MEDICAL_DATA]"
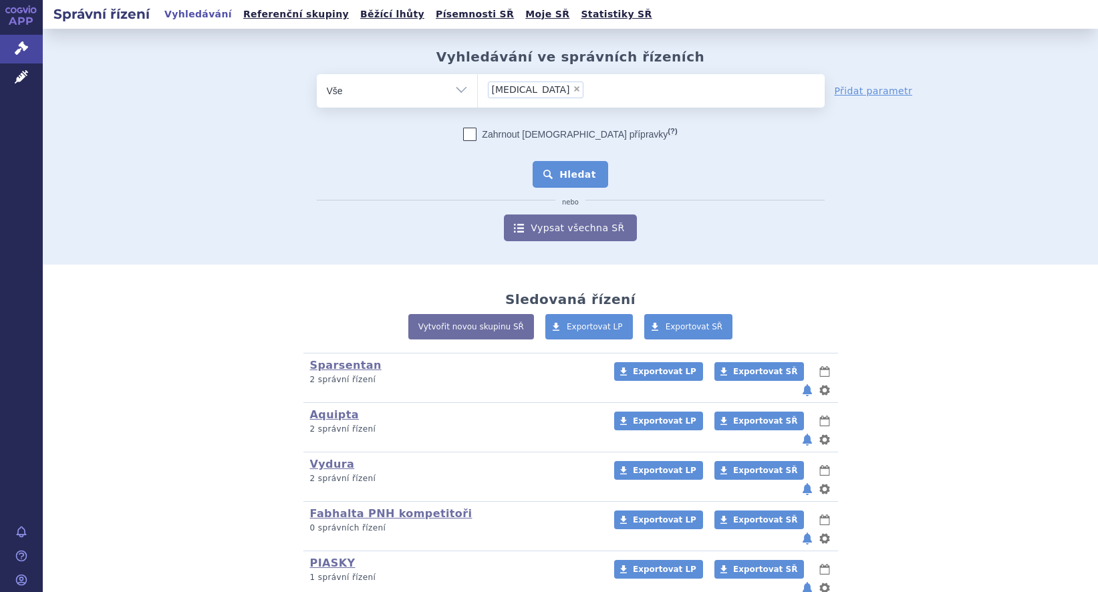
click at [562, 168] on button "Hledat" at bounding box center [571, 174] width 76 height 27
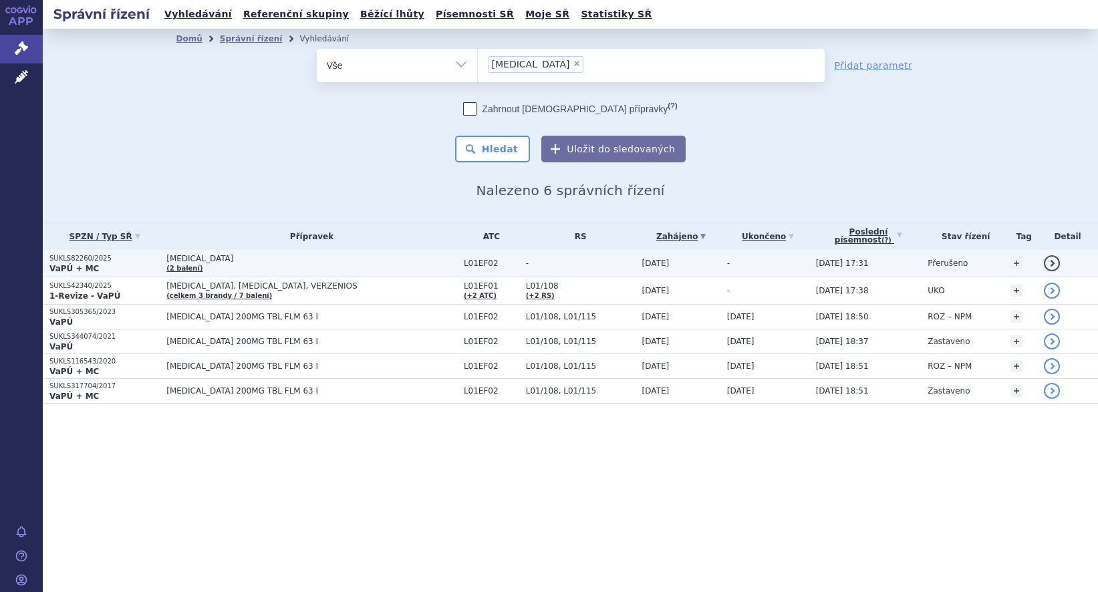
click at [312, 263] on span "[MEDICAL_DATA]" at bounding box center [311, 258] width 291 height 9
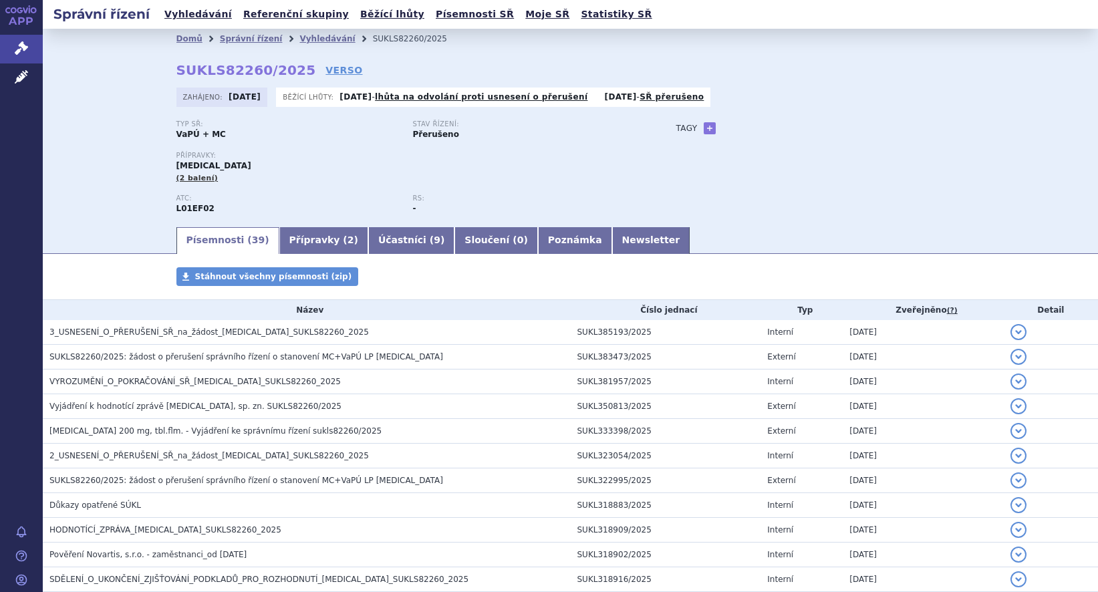
scroll to position [772, 0]
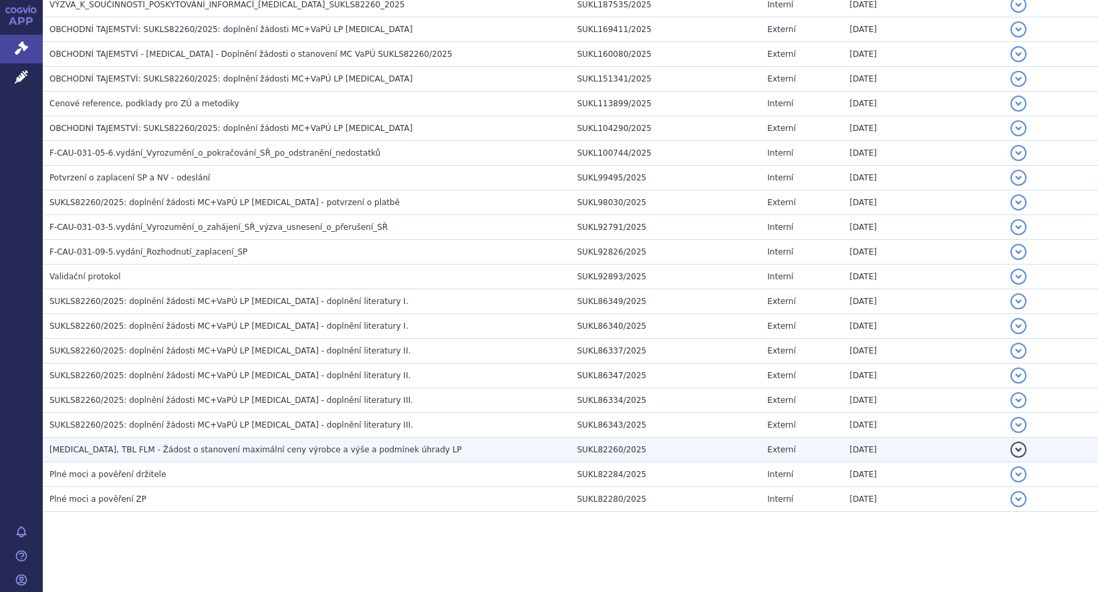
click at [404, 455] on h3 "KISQALI, TBL FLM - Žádost o stanovení maximální ceny výrobce a výše a podmínek …" at bounding box center [309, 449] width 521 height 13
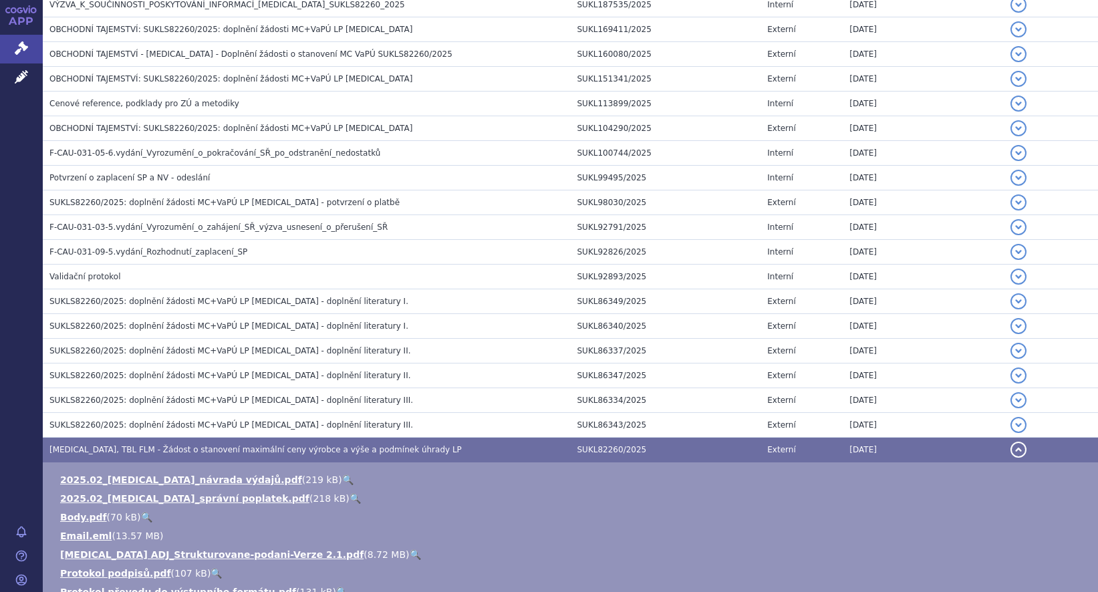
scroll to position [951, 0]
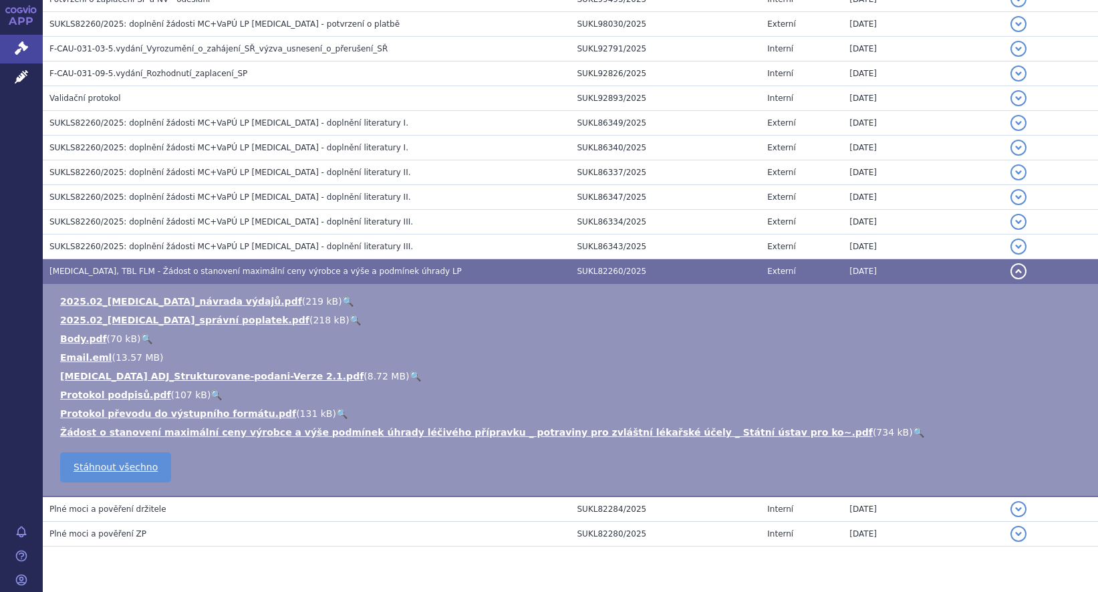
click at [410, 371] on link "🔍" at bounding box center [415, 376] width 11 height 11
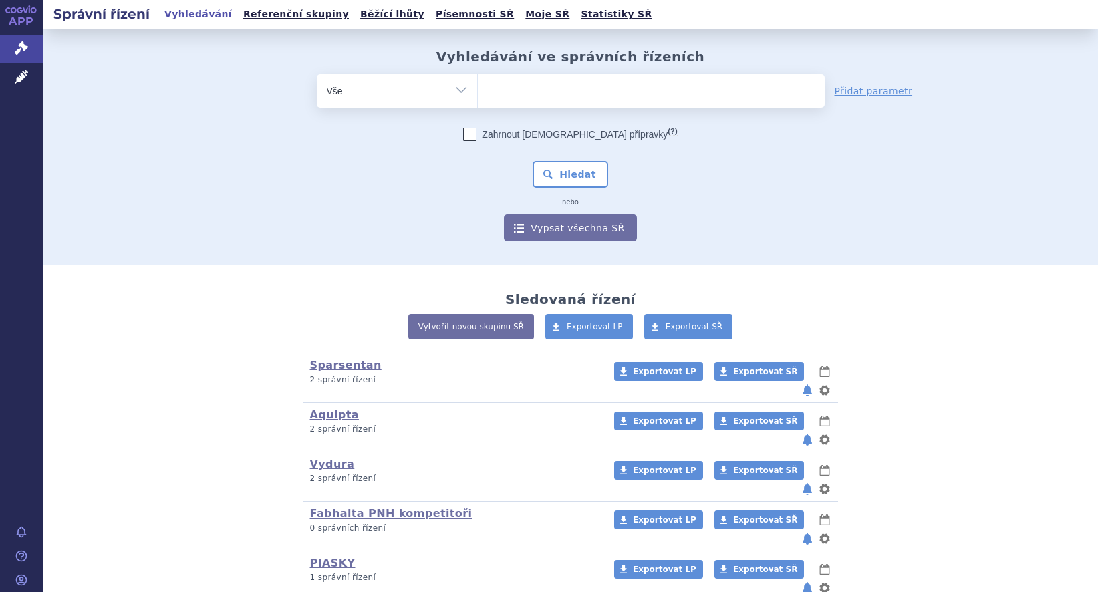
click at [523, 102] on ul at bounding box center [651, 88] width 347 height 28
click at [478, 102] on select at bounding box center [477, 90] width 1 height 33
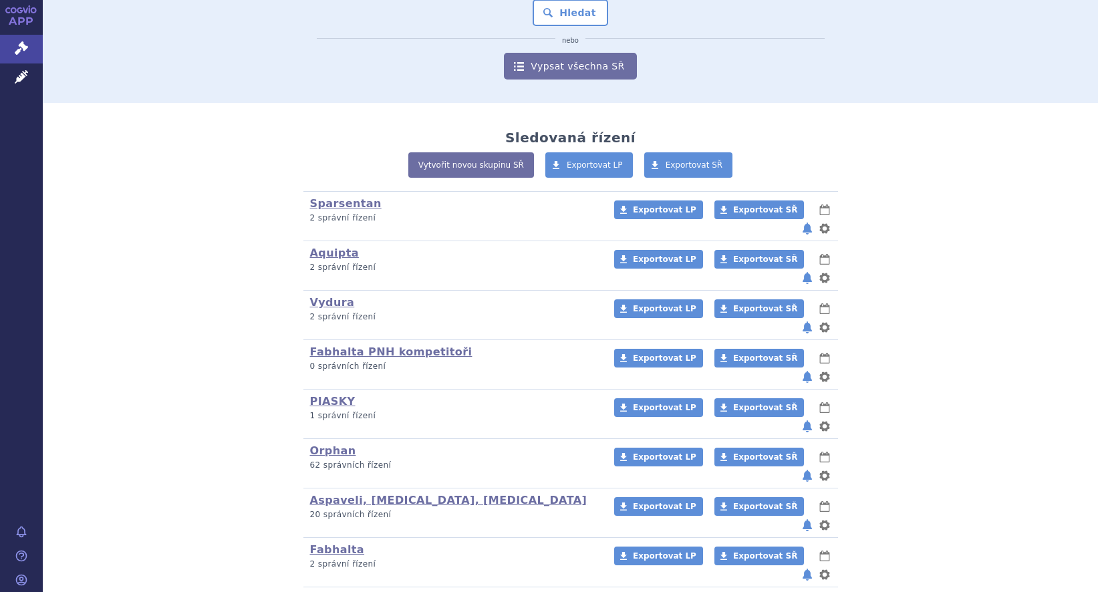
scroll to position [156, 0]
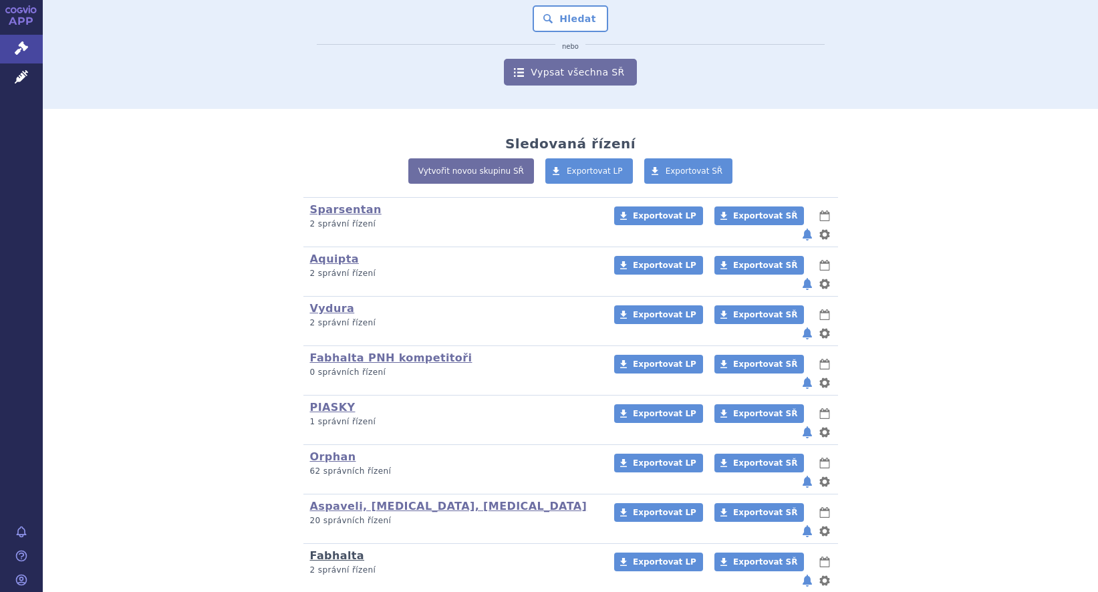
click at [341, 549] on link "Fabhalta" at bounding box center [337, 555] width 55 height 13
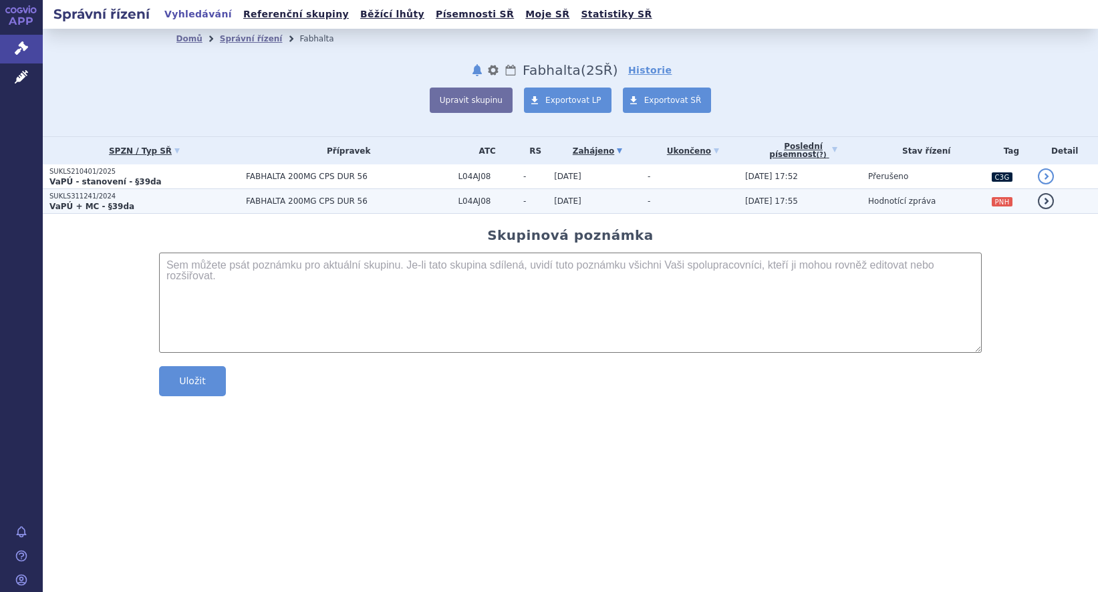
click at [239, 199] on td "FABHALTA 200MG CPS DUR 56" at bounding box center [345, 201] width 212 height 25
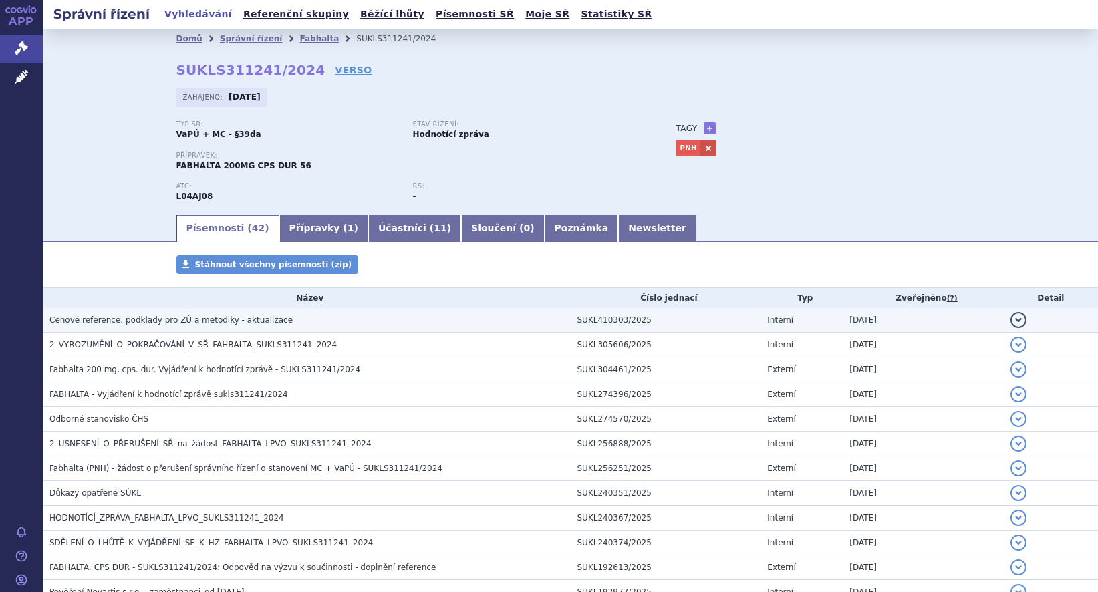
click at [241, 327] on h3 "Cenové reference, podklady pro ZÚ a metodiky - aktualizace" at bounding box center [309, 319] width 521 height 13
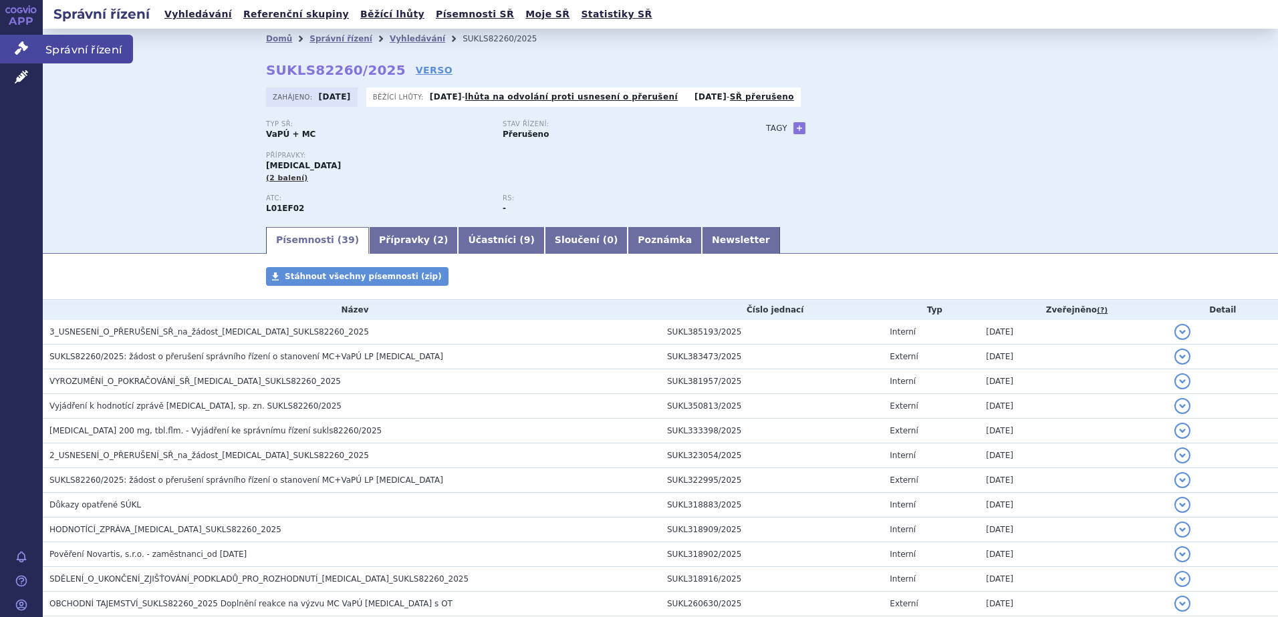
click at [13, 47] on link "Správní řízení" at bounding box center [21, 49] width 43 height 28
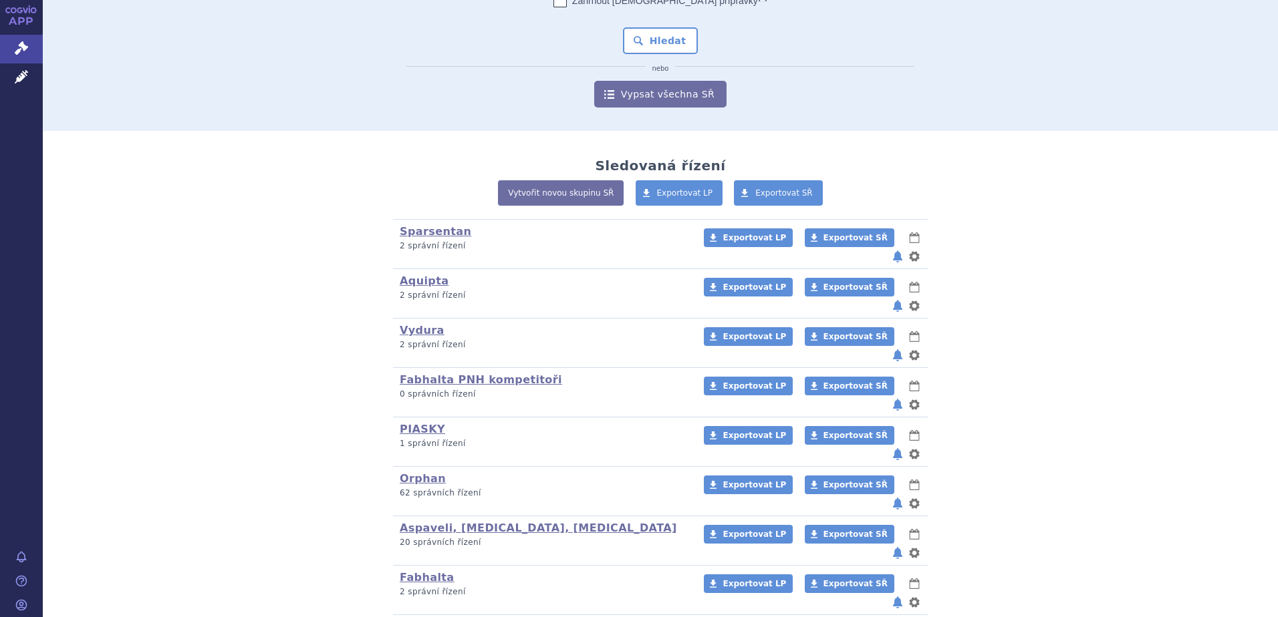
scroll to position [233, 0]
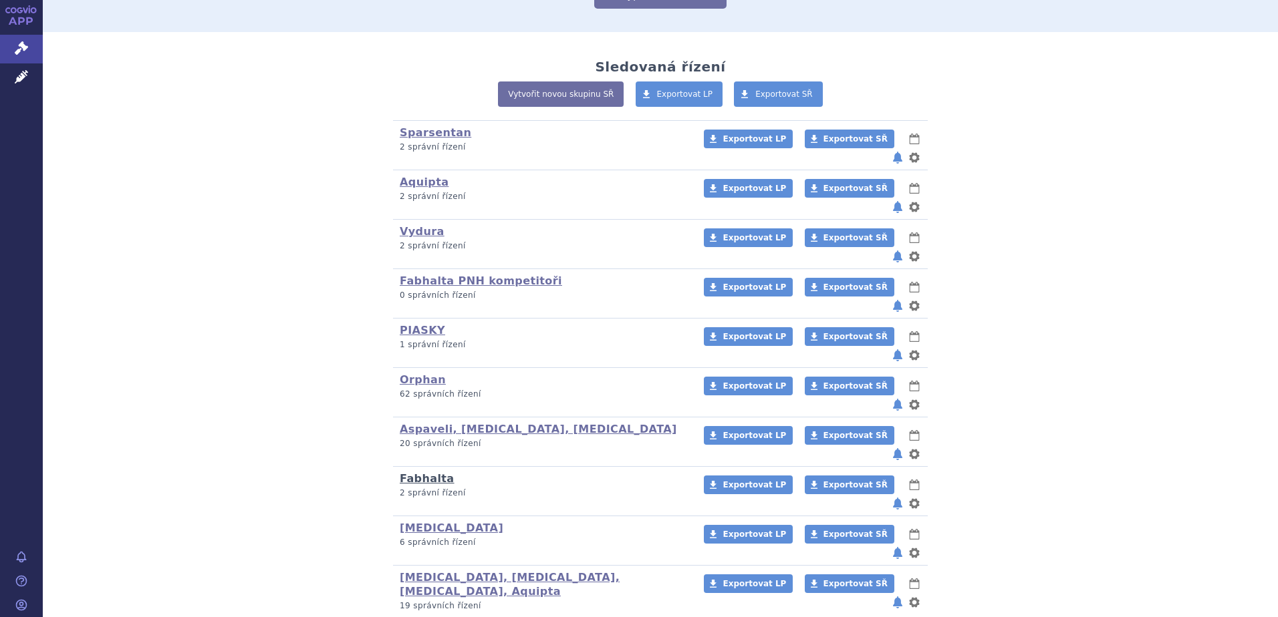
click at [422, 472] on link "Fabhalta" at bounding box center [427, 478] width 55 height 13
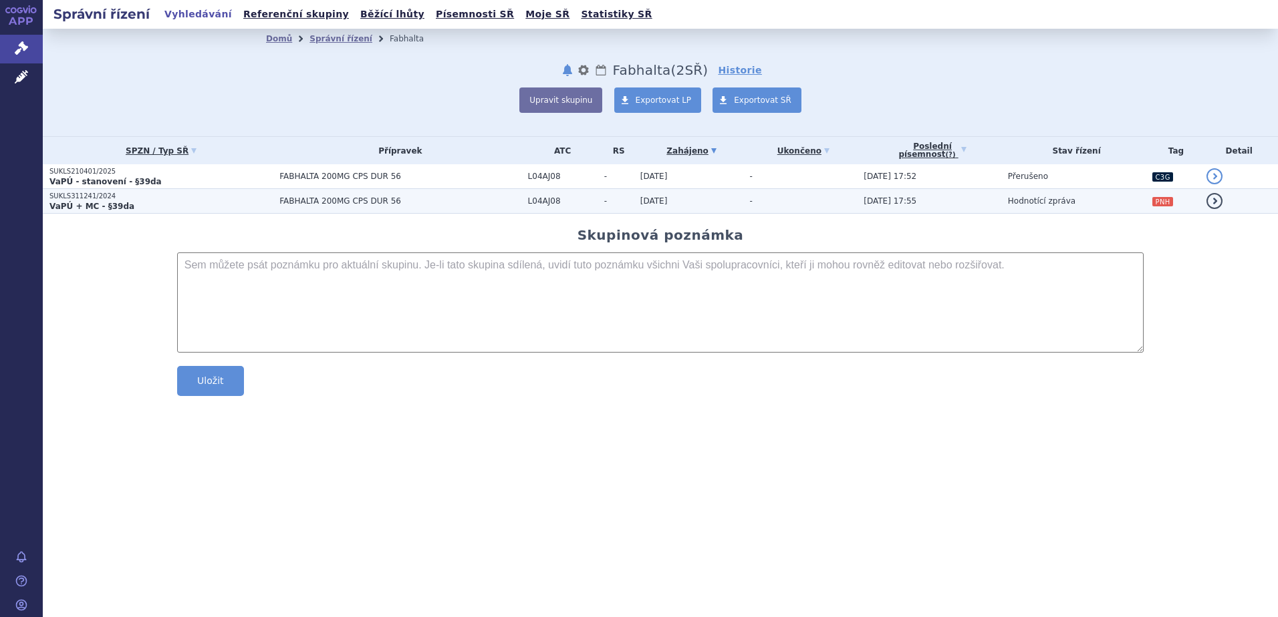
click at [299, 204] on span "FABHALTA 200MG CPS DUR 56" at bounding box center [399, 200] width 241 height 9
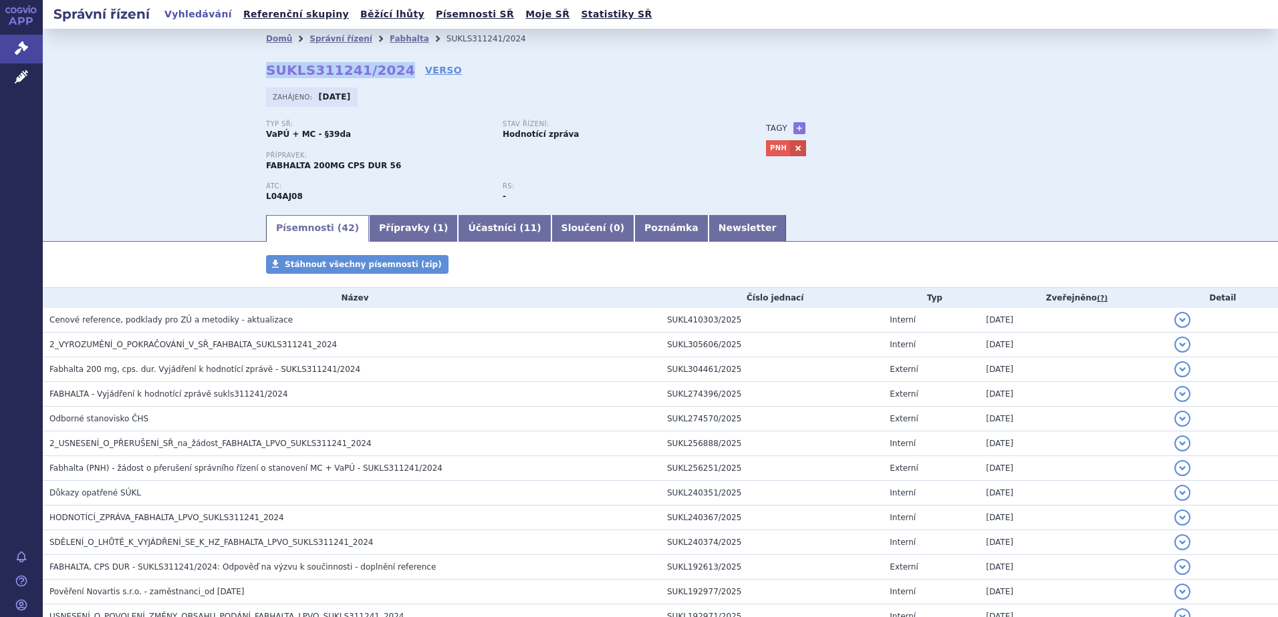
drag, startPoint x: 247, startPoint y: 70, endPoint x: 384, endPoint y: 74, distance: 137.0
click at [384, 74] on div "Domů Správní řízení [GEOGRAPHIC_DATA] SUKLS311241/2024 SUKLS311241/2024 VERSO […" at bounding box center [660, 131] width 842 height 164
copy strong "SUKLS311241/2024"
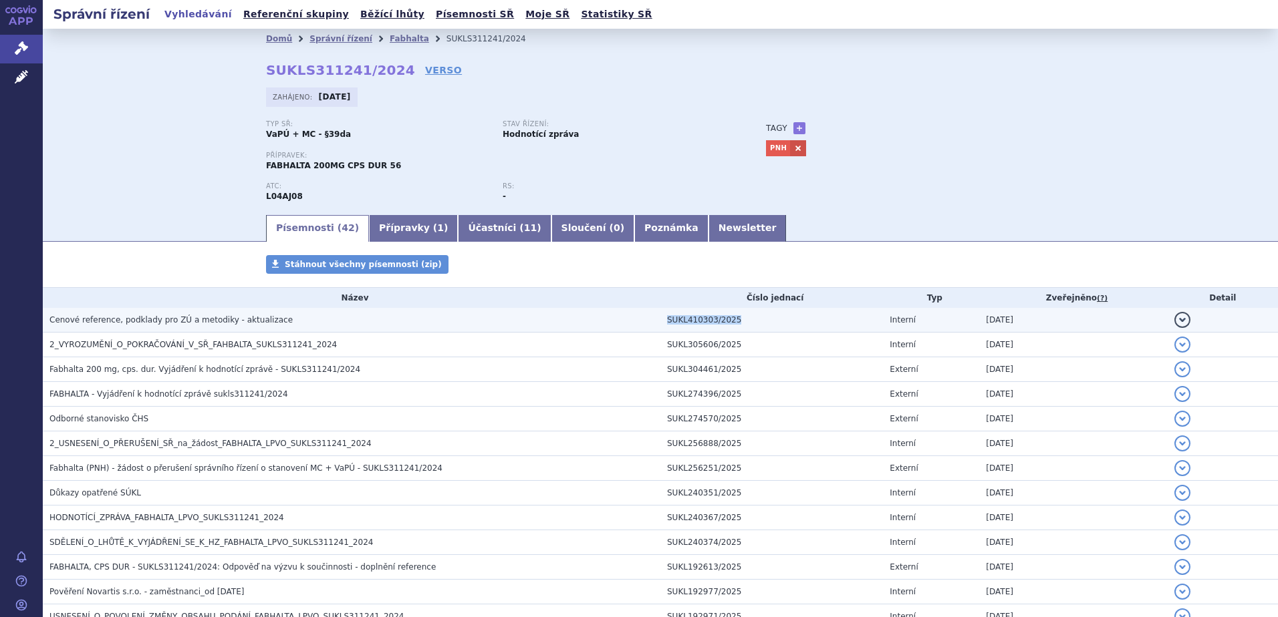
drag, startPoint x: 752, startPoint y: 319, endPoint x: 611, endPoint y: 318, distance: 141.0
click at [611, 318] on tr "Cenové reference, podklady pro ZÚ a metodiky - aktualizace SUKL410303/2025 Inte…" at bounding box center [660, 320] width 1235 height 25
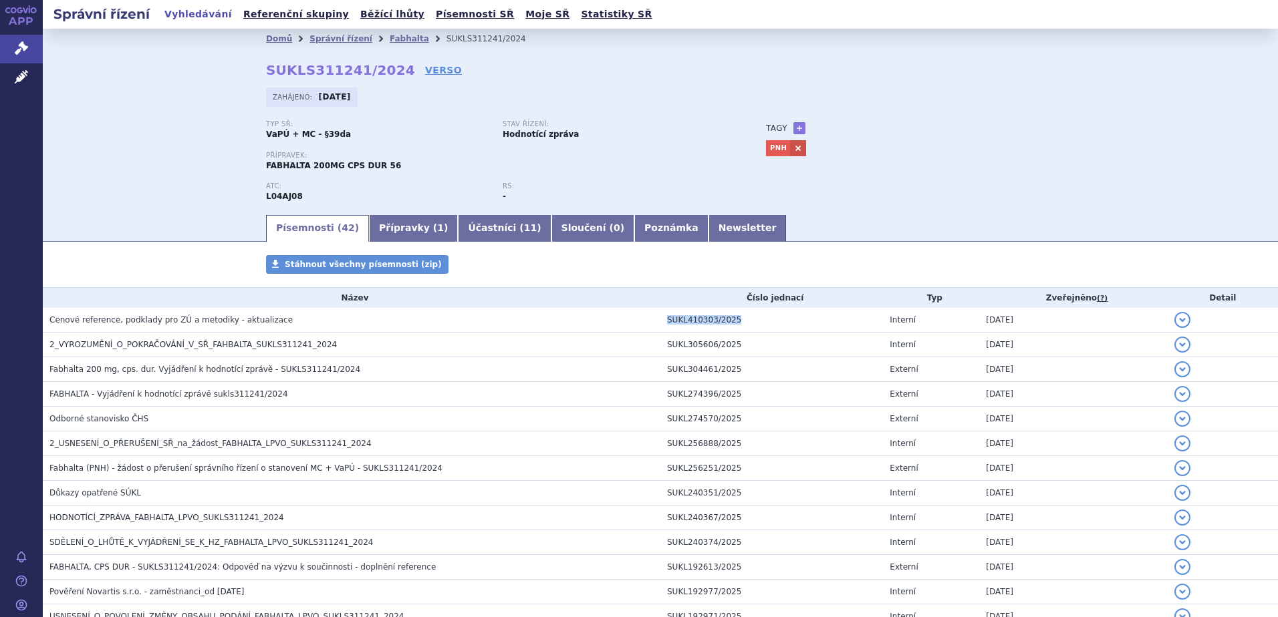
copy tr "SUKL410303/2025"
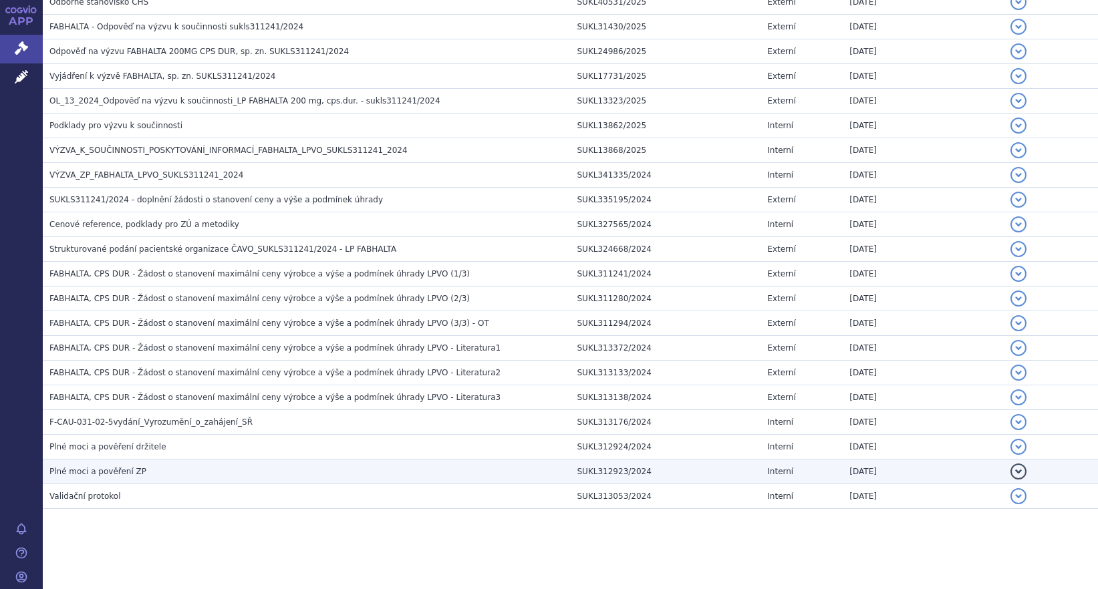
scroll to position [124, 0]
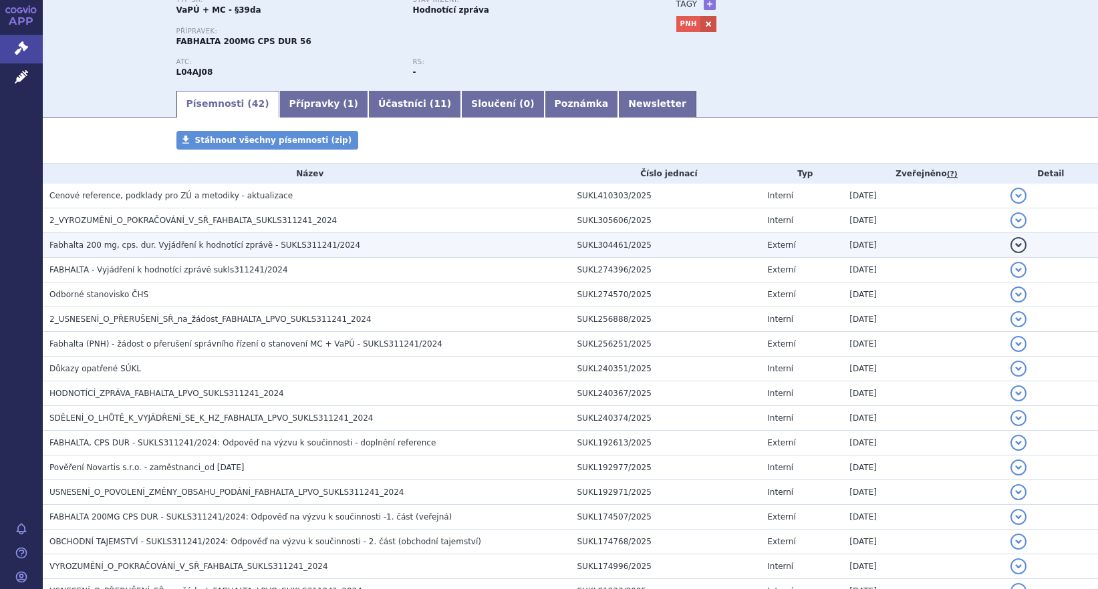
click at [255, 249] on span "Fabhalta 200 mg, cps. dur. Vyjádření k hodnotící zprávě - SUKLS311241/2024" at bounding box center [204, 245] width 311 height 9
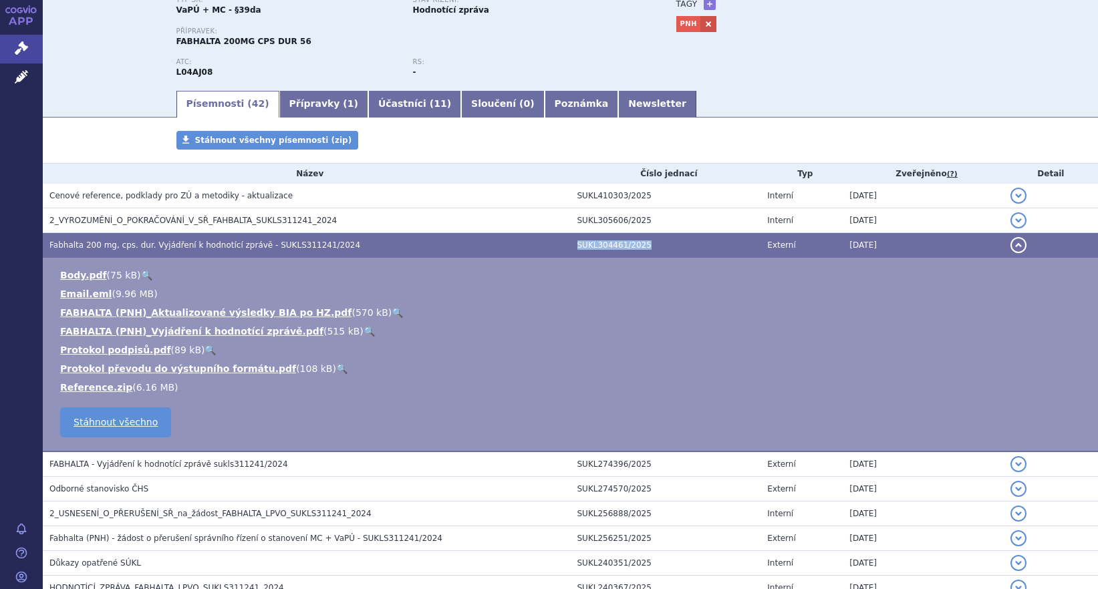
drag, startPoint x: 677, startPoint y: 241, endPoint x: 525, endPoint y: 239, distance: 152.4
click at [525, 239] on tr "Fabhalta 200 mg, cps. dur. Vyjádření k hodnotící zprávě - SUKLS311241/2024 SUKL…" at bounding box center [570, 245] width 1055 height 25
copy tr "SUKL304461/2025"
click at [363, 329] on link "🔍" at bounding box center [368, 331] width 11 height 11
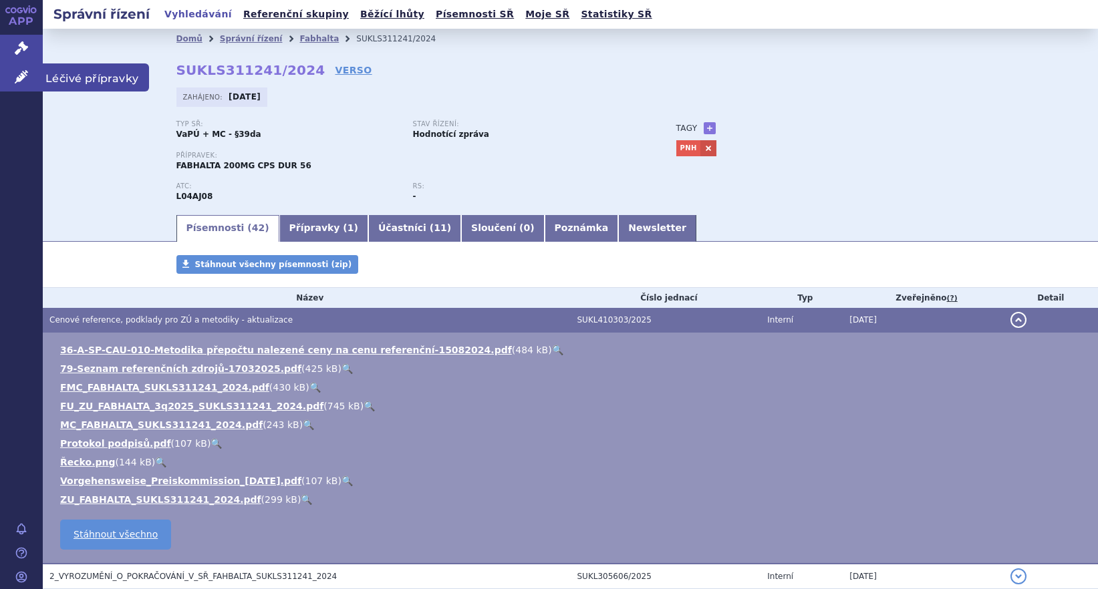
click at [19, 72] on icon at bounding box center [21, 76] width 13 height 13
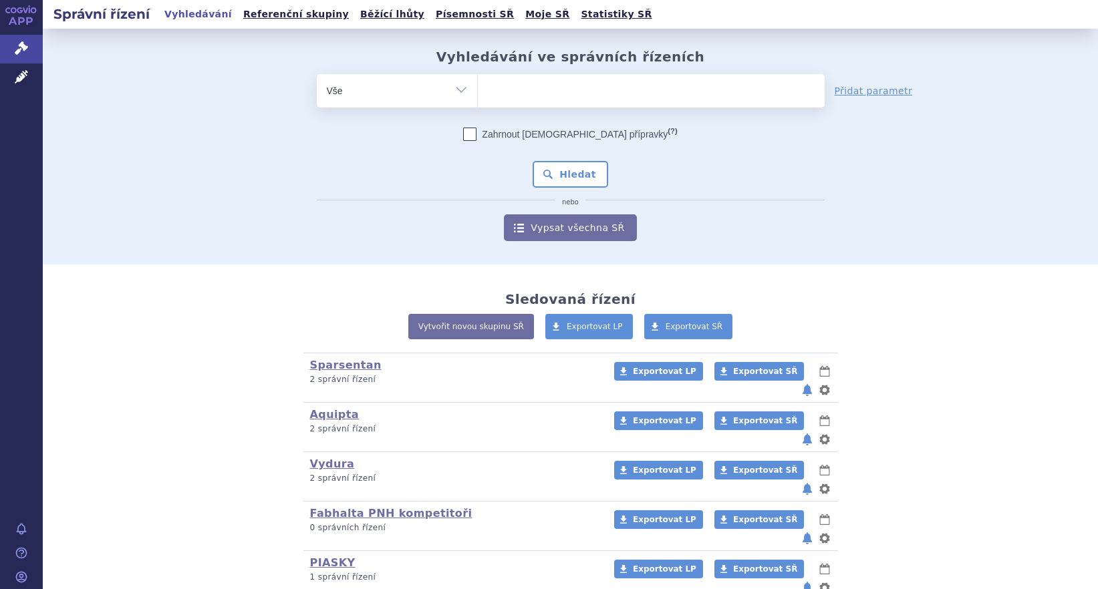
scroll to position [261, 0]
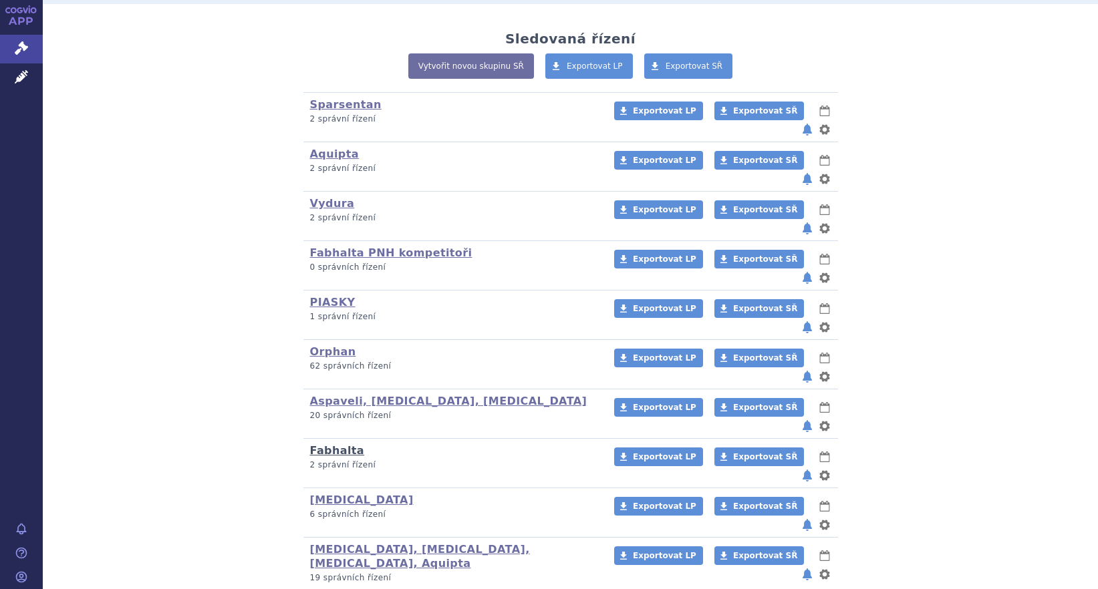
click at [333, 444] on link "Fabhalta" at bounding box center [337, 450] width 55 height 13
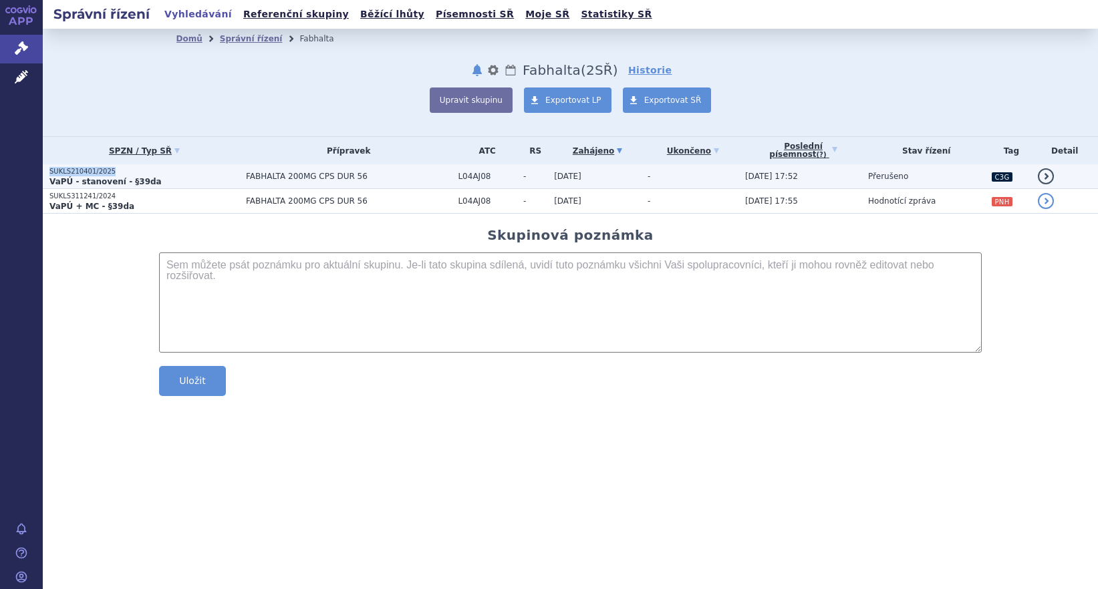
drag, startPoint x: 109, startPoint y: 172, endPoint x: 45, endPoint y: 172, distance: 64.1
click at [45, 172] on td "SUKLS210401/2025 VaPÚ - stanovení - §39da" at bounding box center [141, 176] width 196 height 25
copy p "SUKLS210401/2025"
